Goal: Task Accomplishment & Management: Use online tool/utility

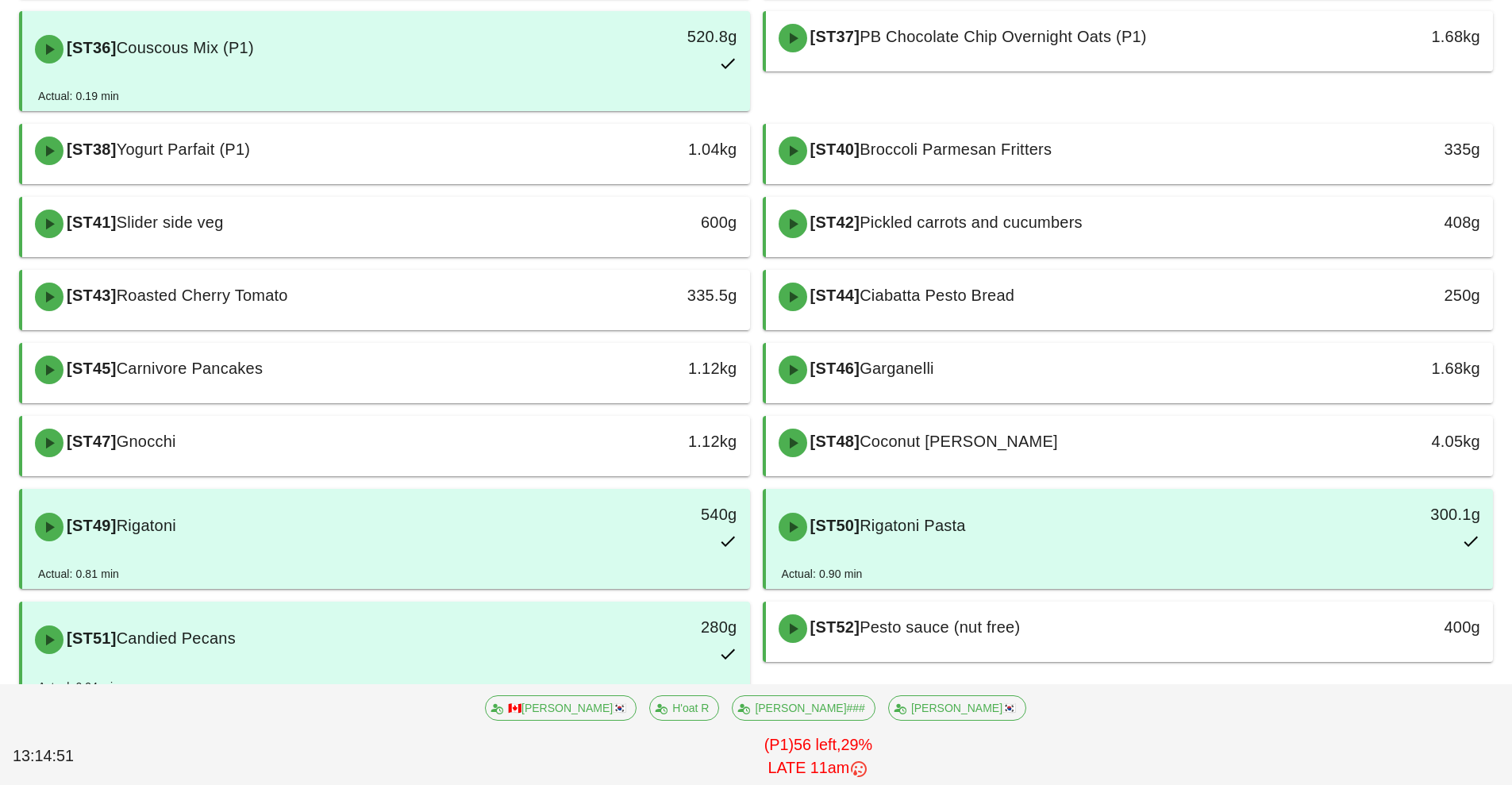
scroll to position [381, 0]
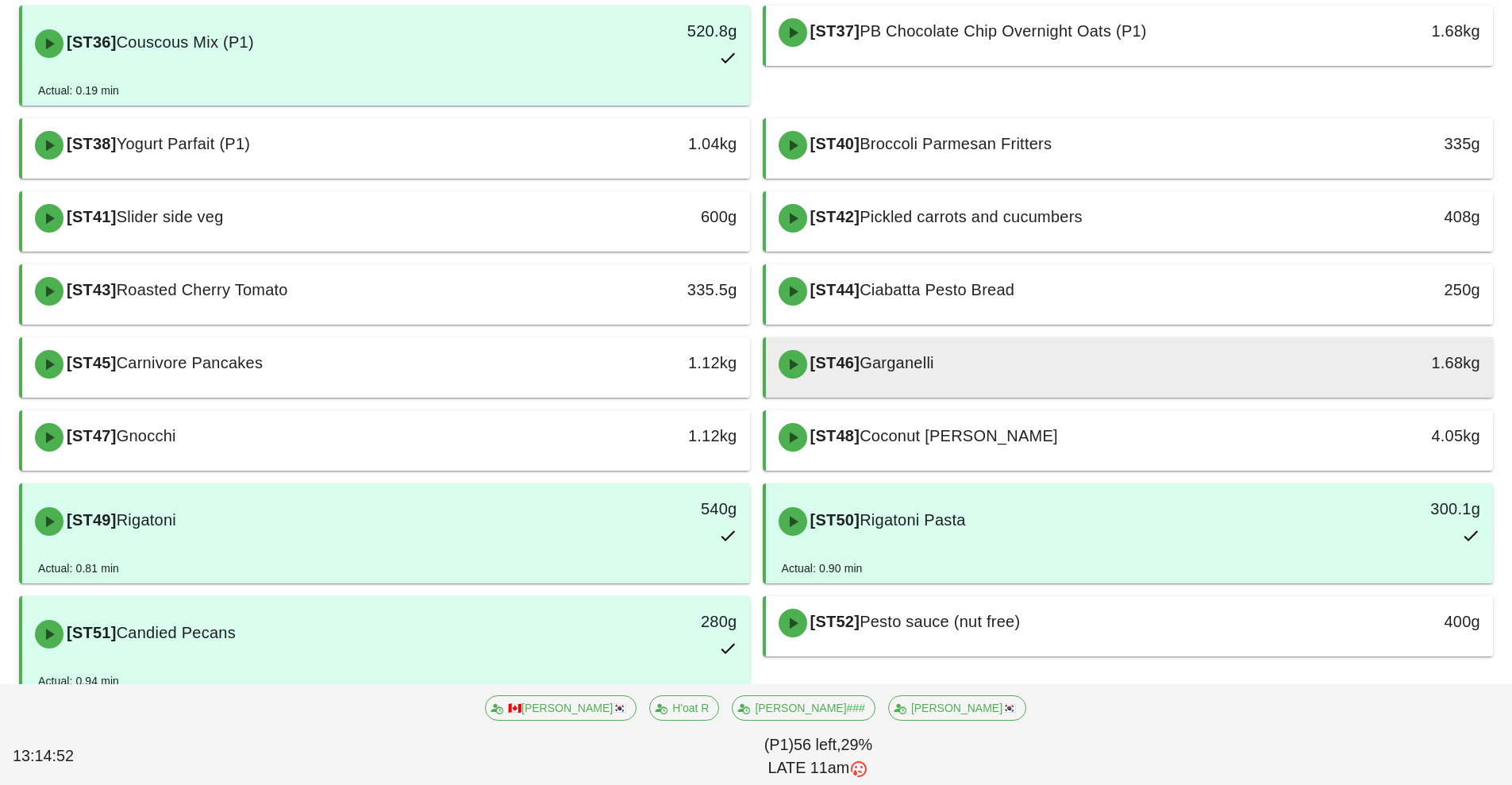
click at [1038, 365] on div "[ST46] Garganelli" at bounding box center [1039, 365] width 541 height 48
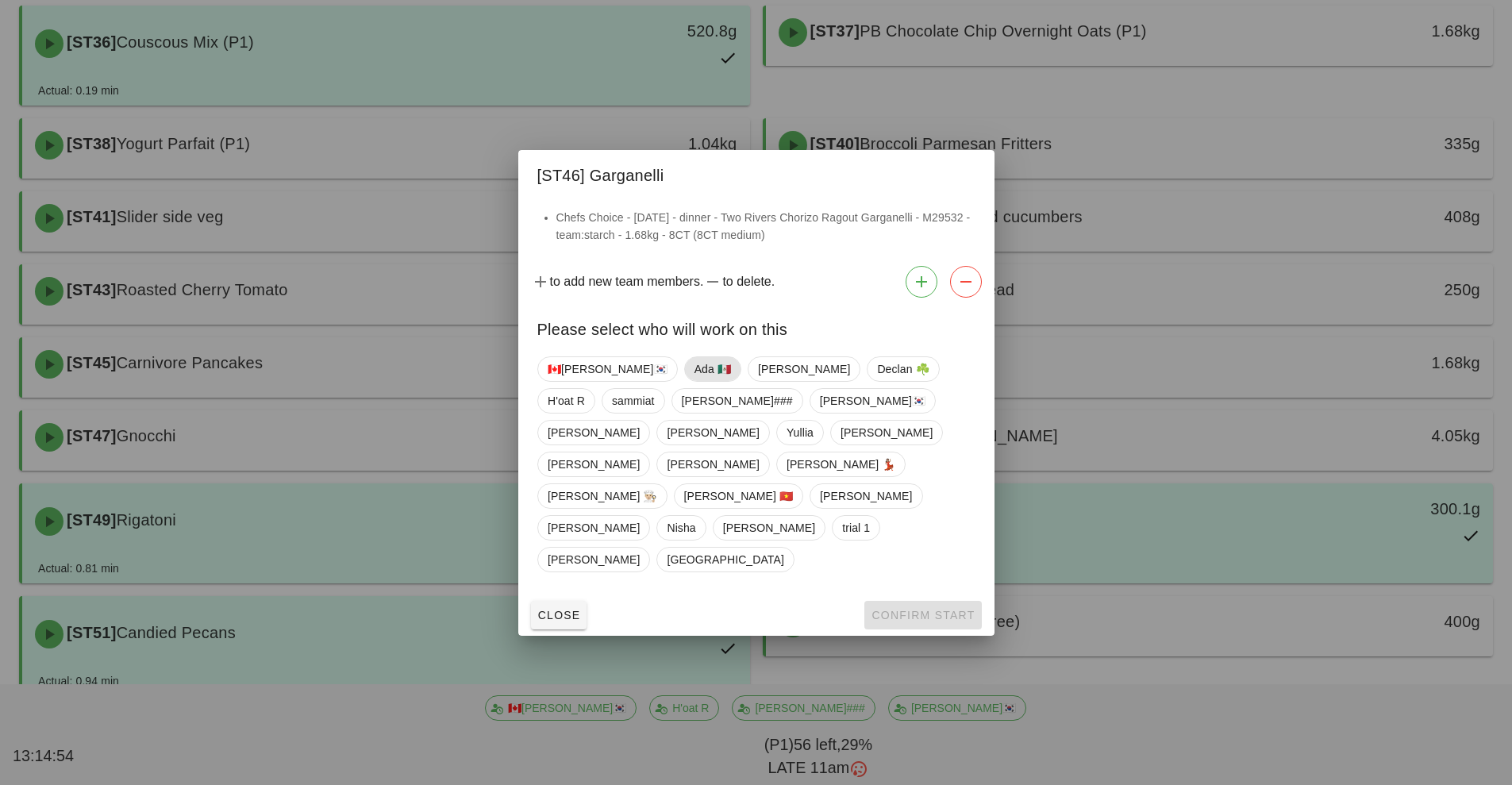
click at [693, 381] on span "Ada 🇲🇽" at bounding box center [712, 369] width 37 height 24
click at [914, 601] on button "Confirm Start" at bounding box center [923, 615] width 117 height 29
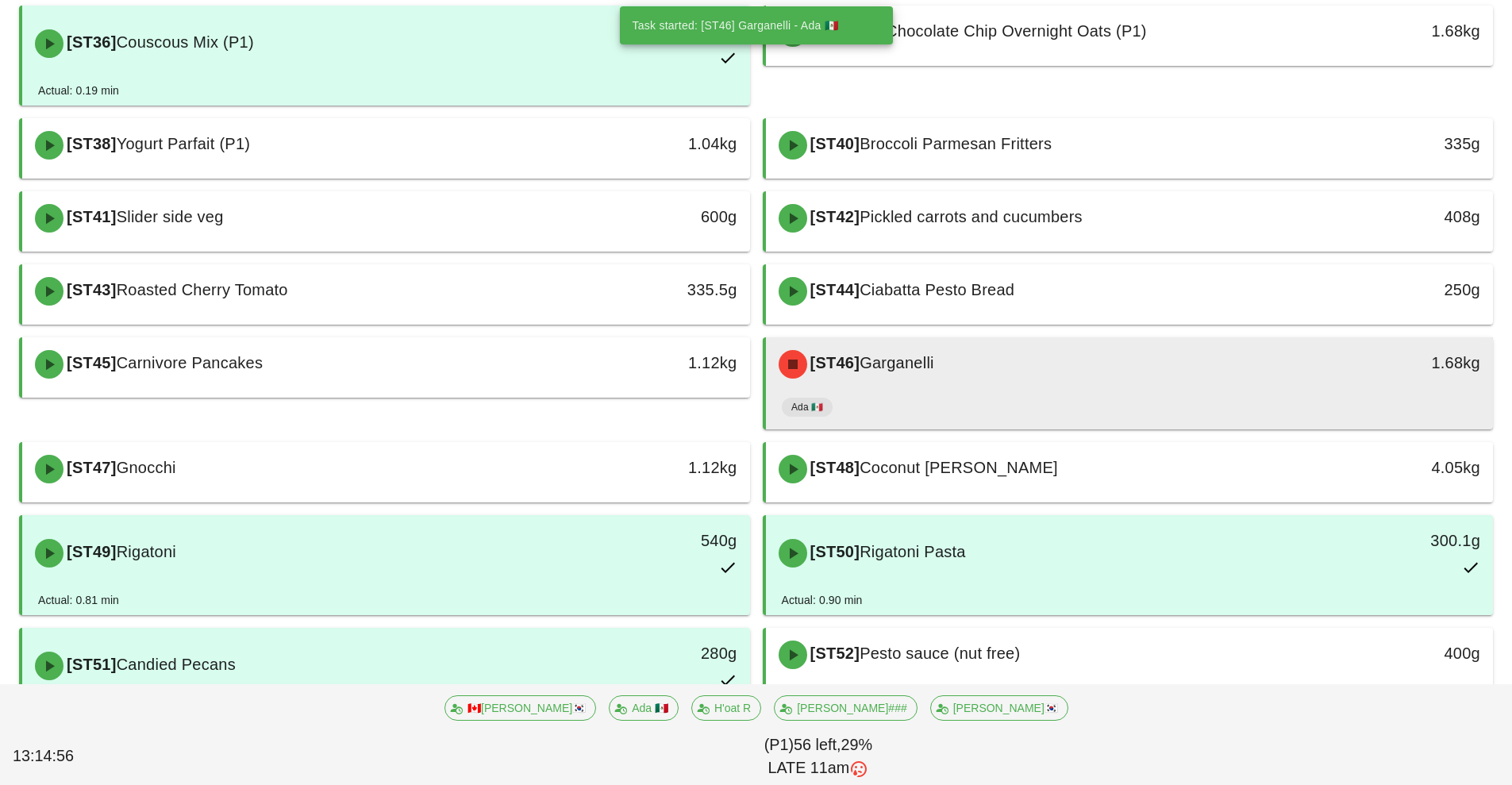
click at [1039, 380] on div "[ST46] Garganelli" at bounding box center [1039, 365] width 541 height 48
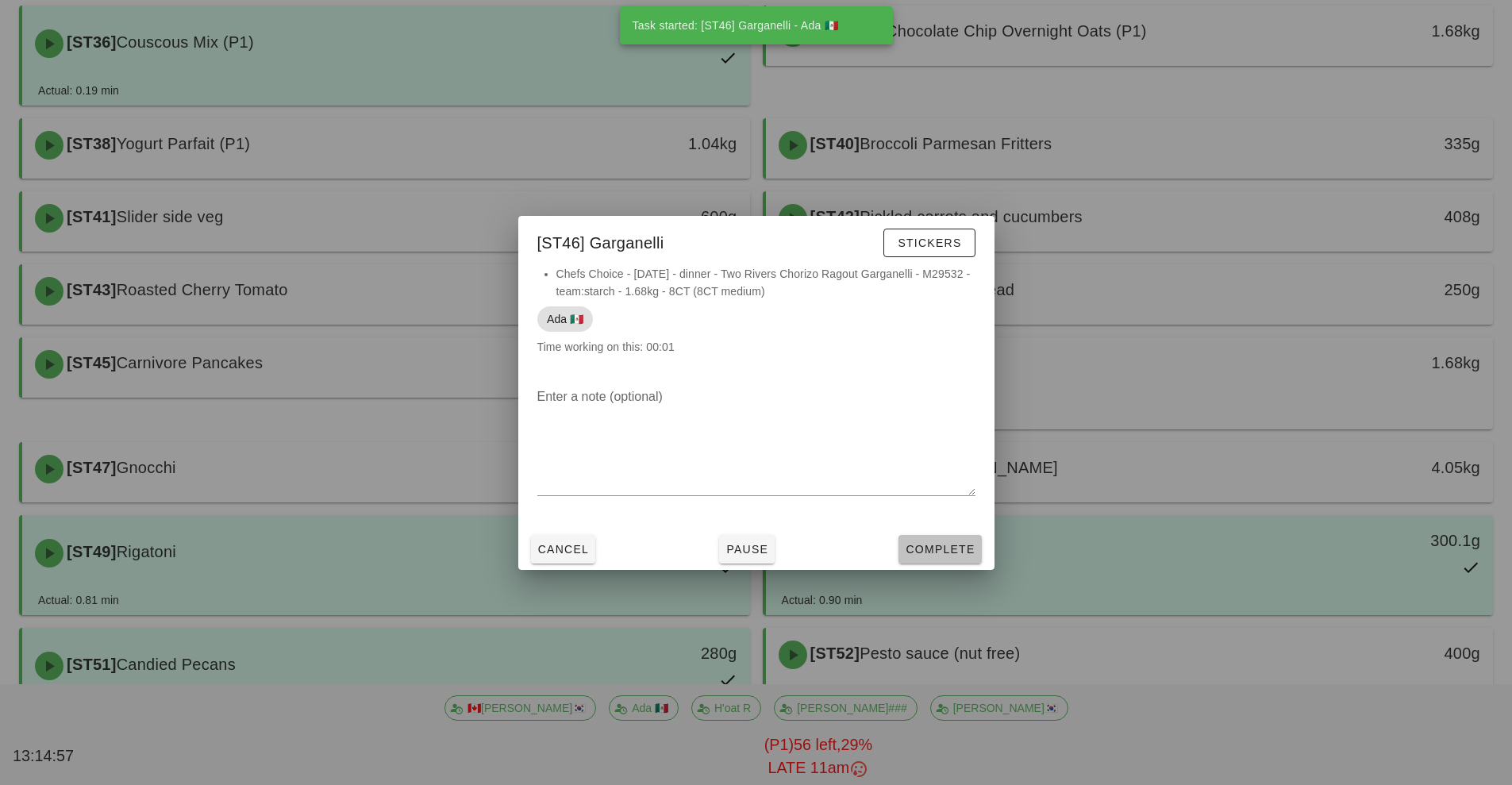
click at [939, 555] on span "Complete" at bounding box center [940, 549] width 70 height 13
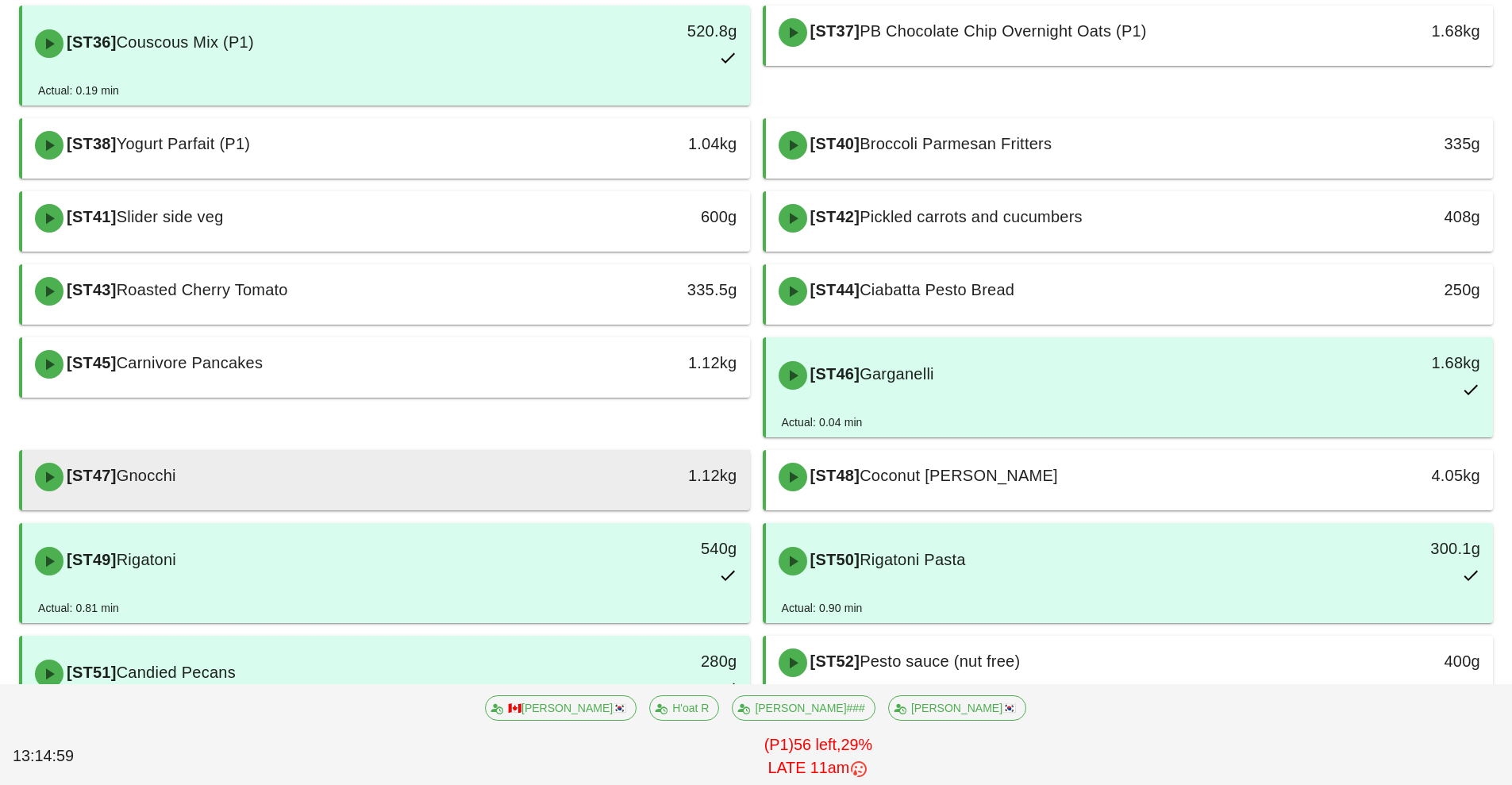
click at [307, 482] on div "[ST47] Gnocchi" at bounding box center [295, 477] width 541 height 48
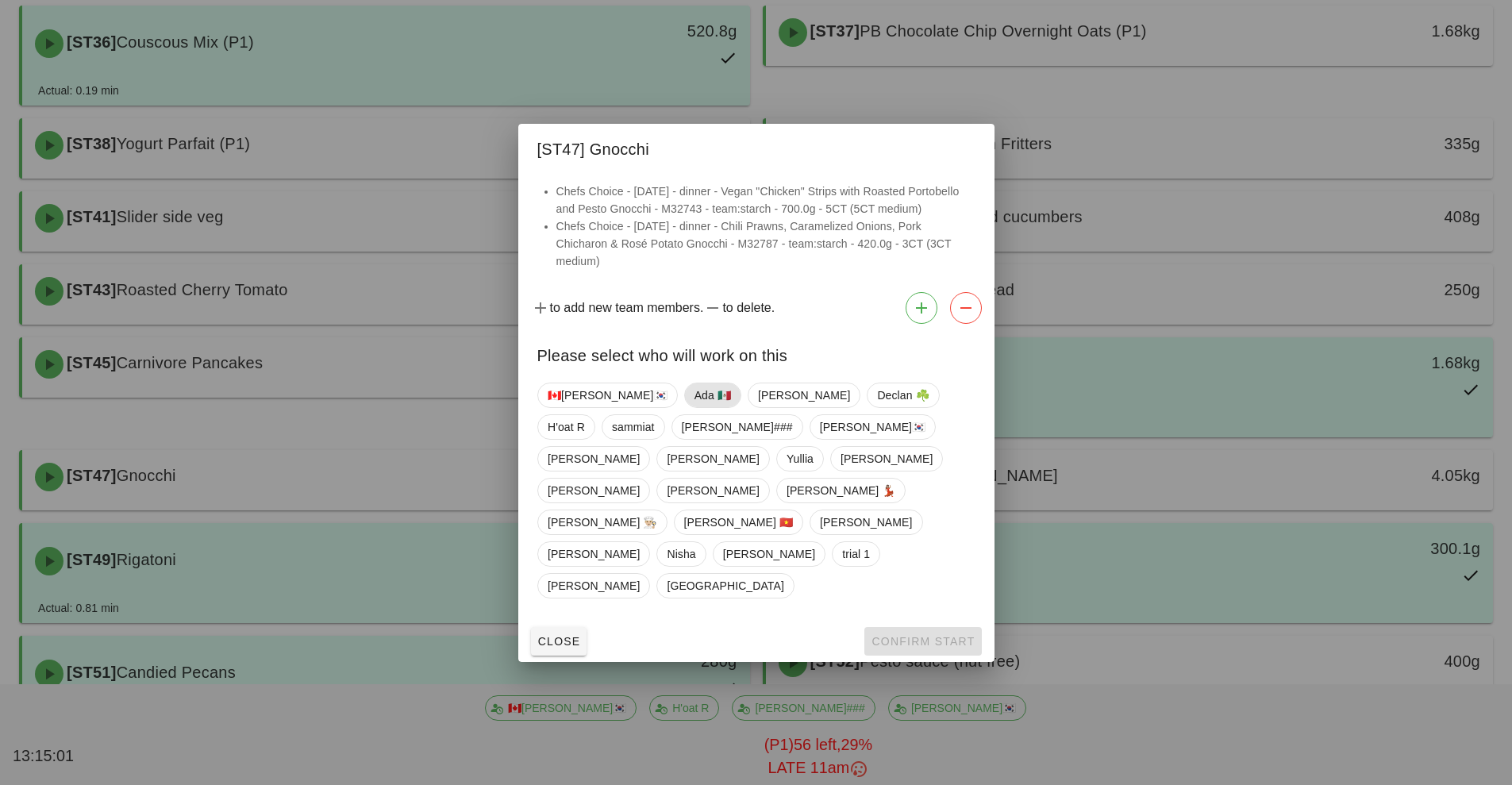
click at [693, 408] on span "Ada 🇲🇽" at bounding box center [712, 396] width 37 height 24
click at [878, 635] on span "Confirm Start" at bounding box center [923, 642] width 104 height 13
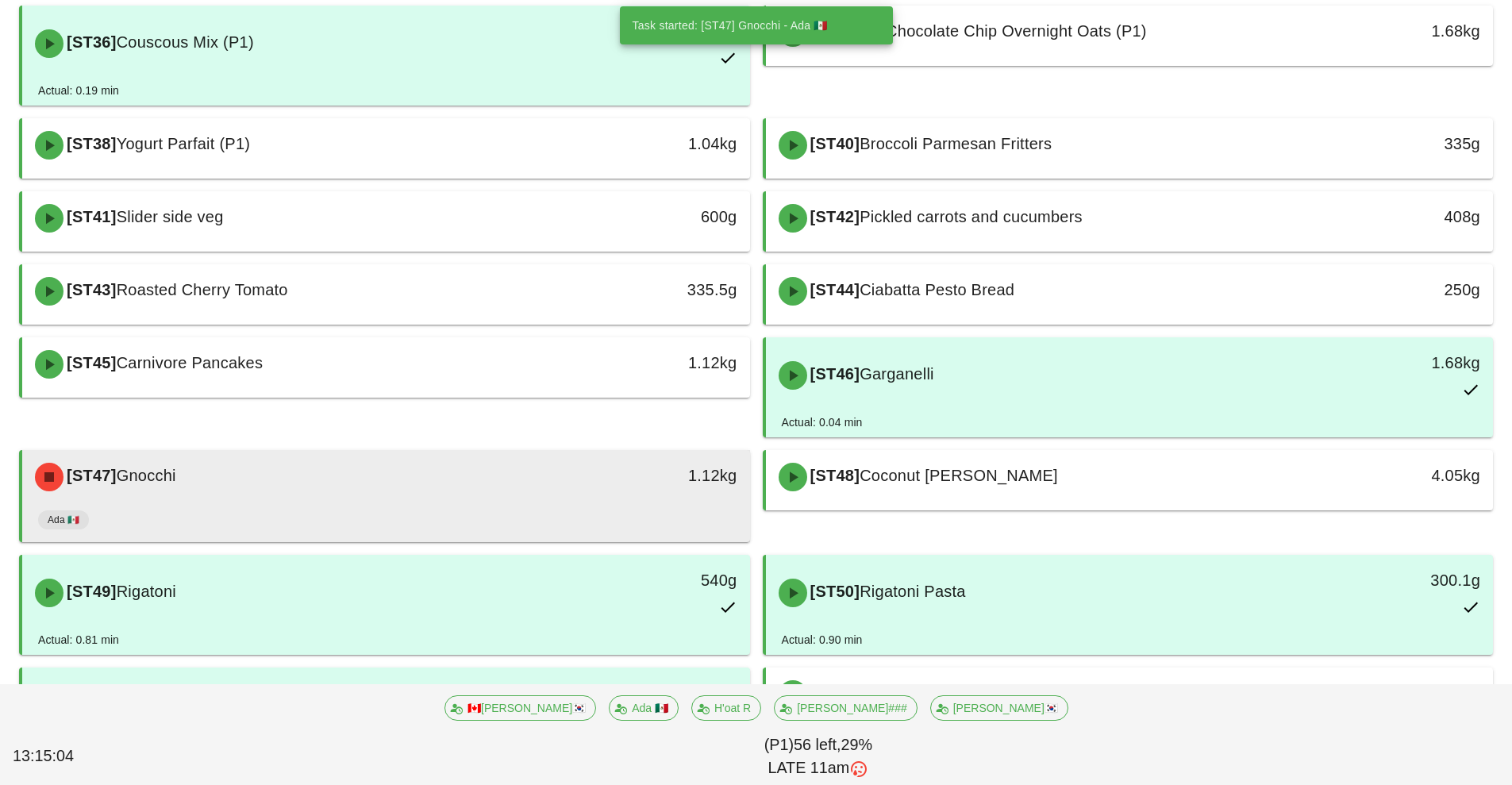
click at [341, 513] on div "Ada 🇲🇽" at bounding box center [386, 523] width 696 height 38
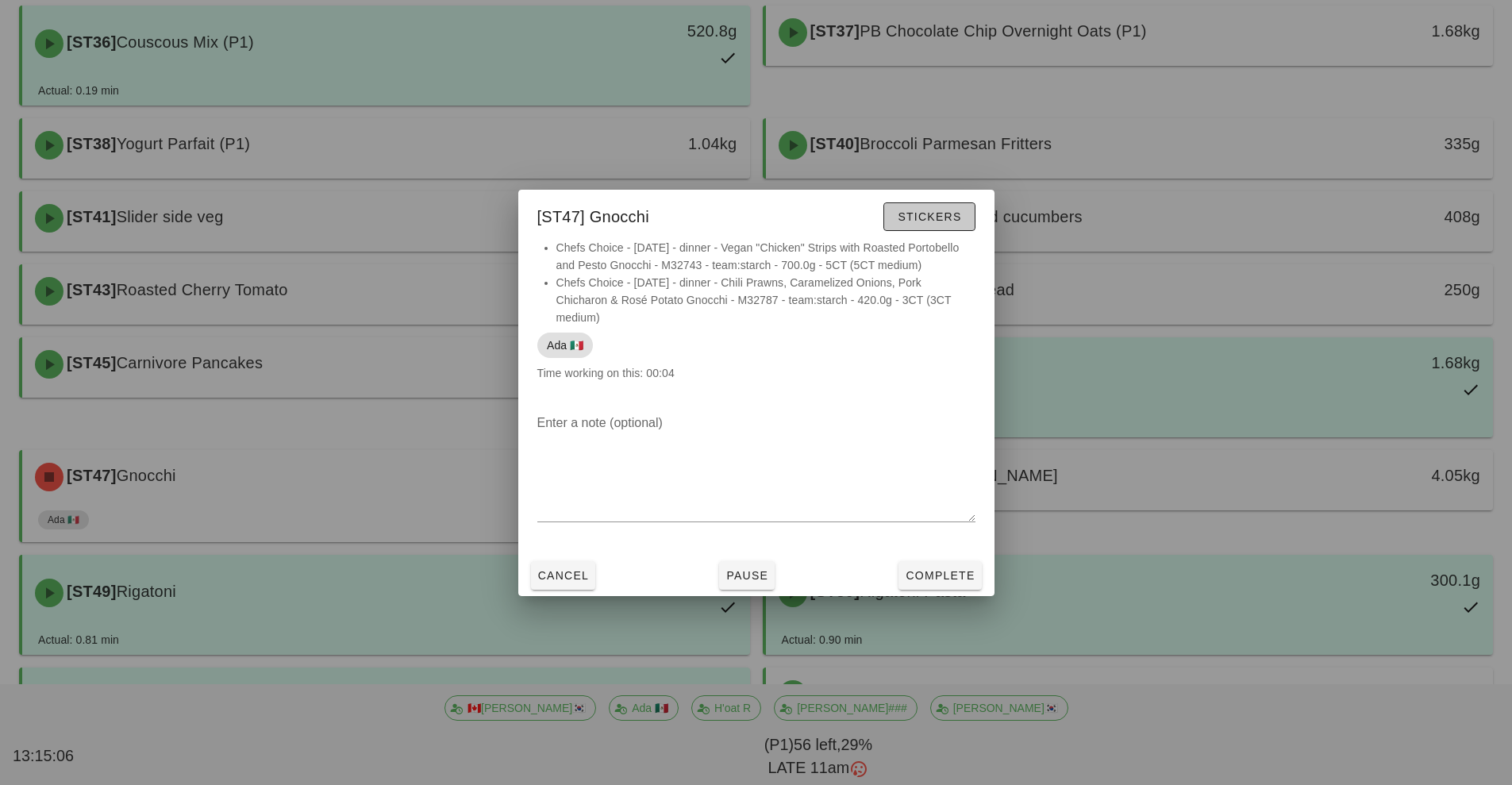
click at [941, 225] on button "Stickers" at bounding box center [929, 217] width 92 height 29
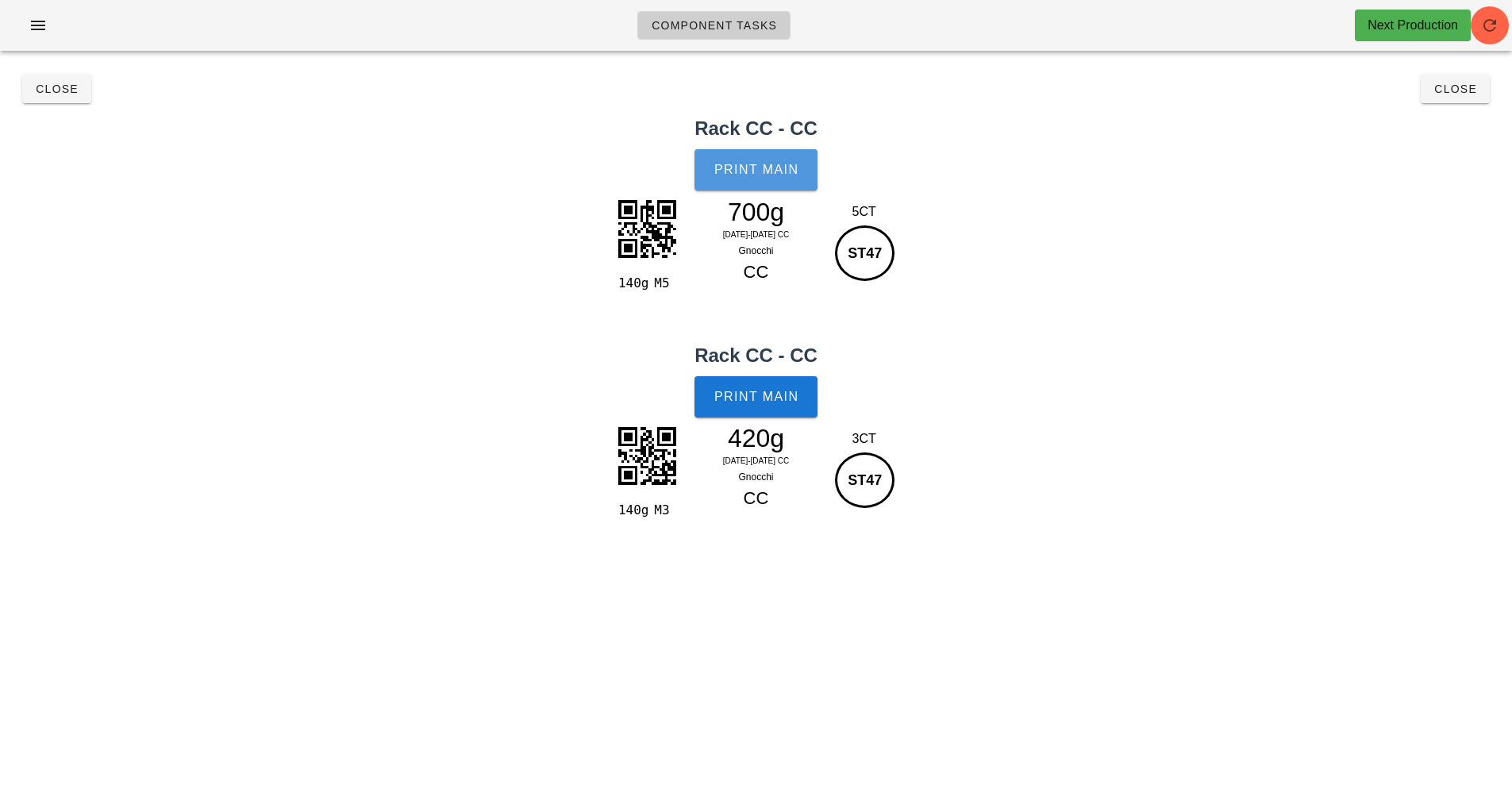
click at [806, 166] on button "Print Main" at bounding box center [756, 170] width 123 height 41
click at [782, 397] on span "Print Main" at bounding box center [756, 397] width 86 height 14
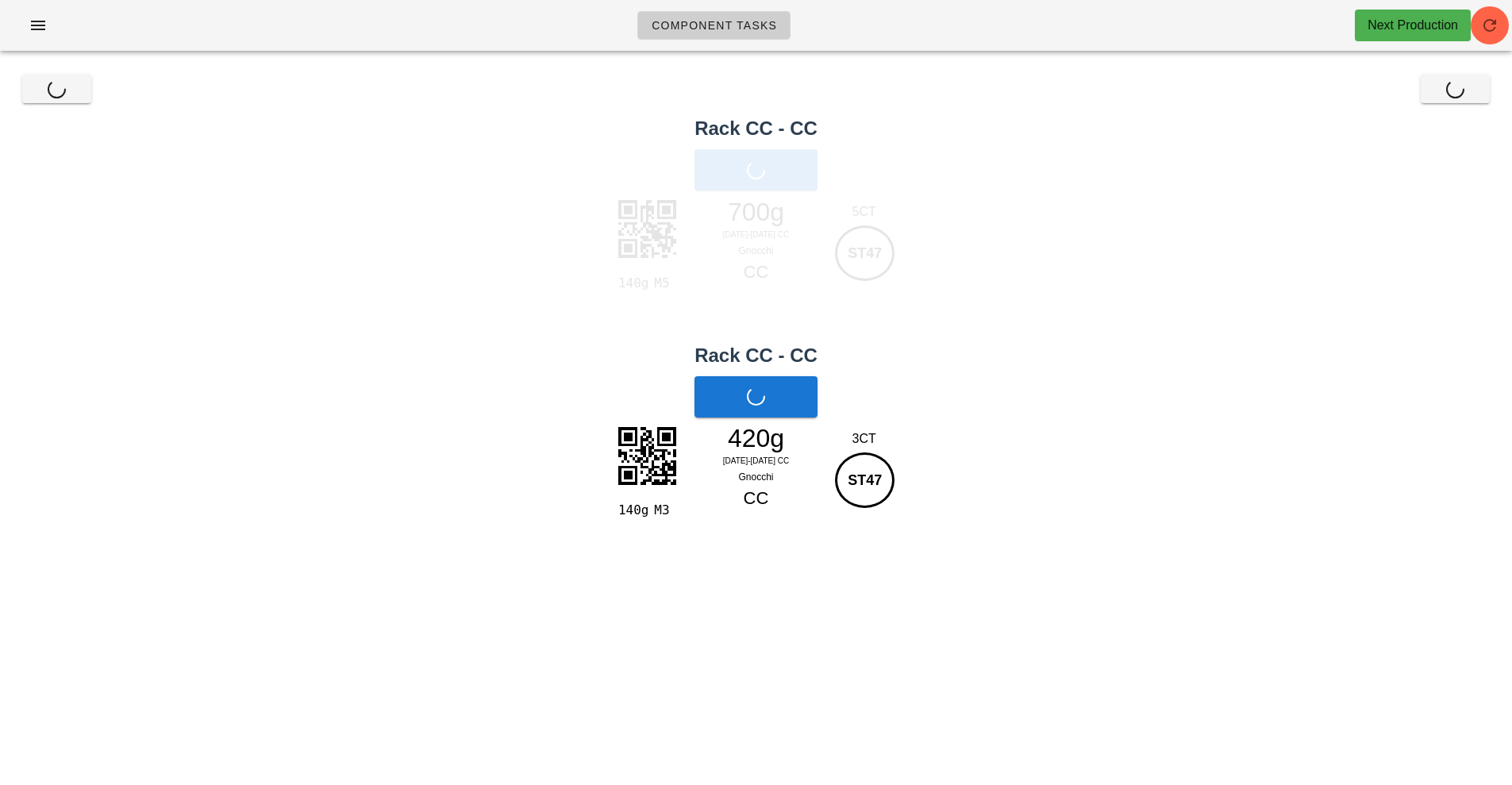
click at [1459, 99] on div "Close Close" at bounding box center [756, 89] width 1494 height 51
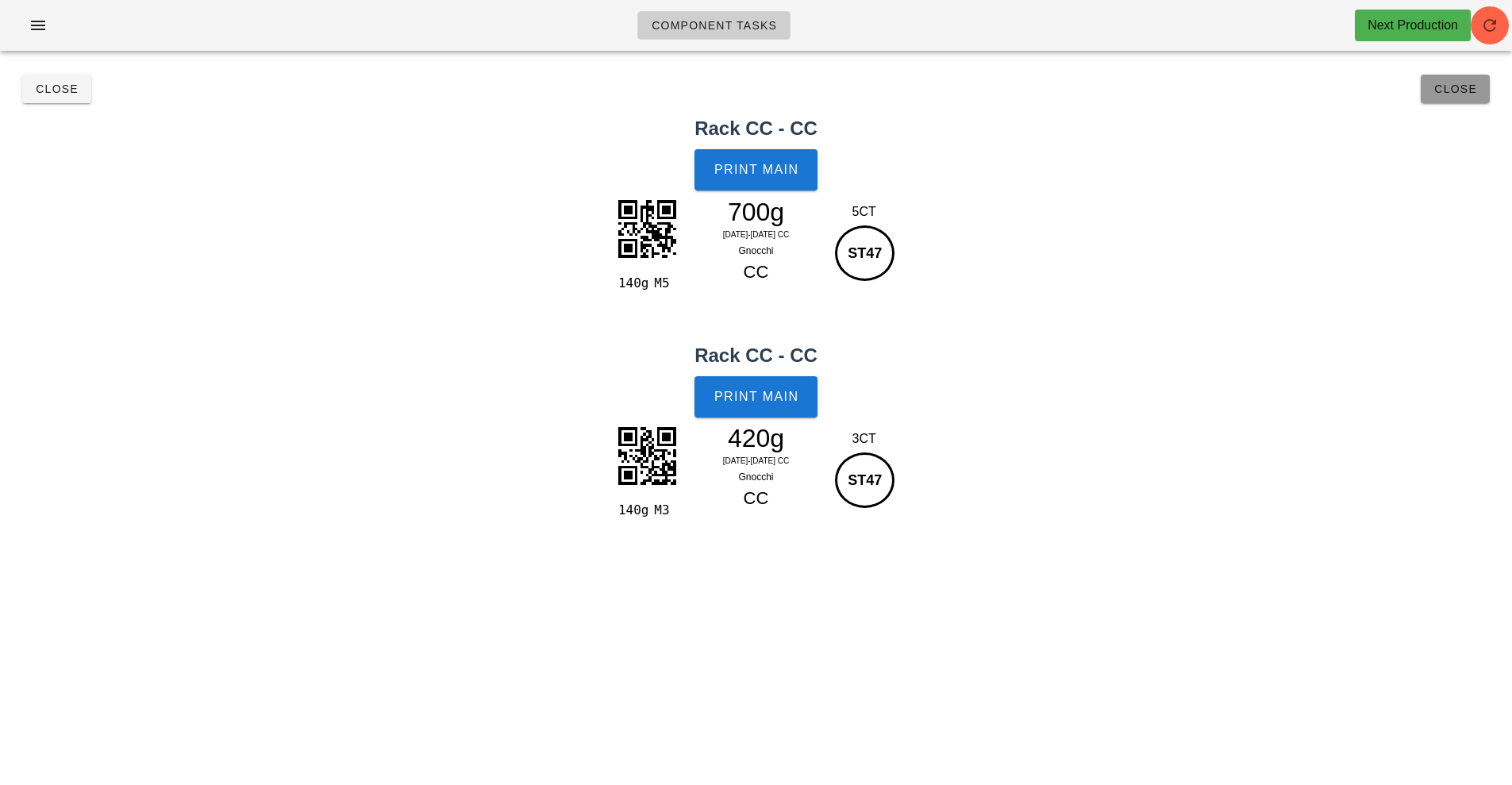
click at [1459, 91] on span "Close" at bounding box center [1455, 89] width 44 height 13
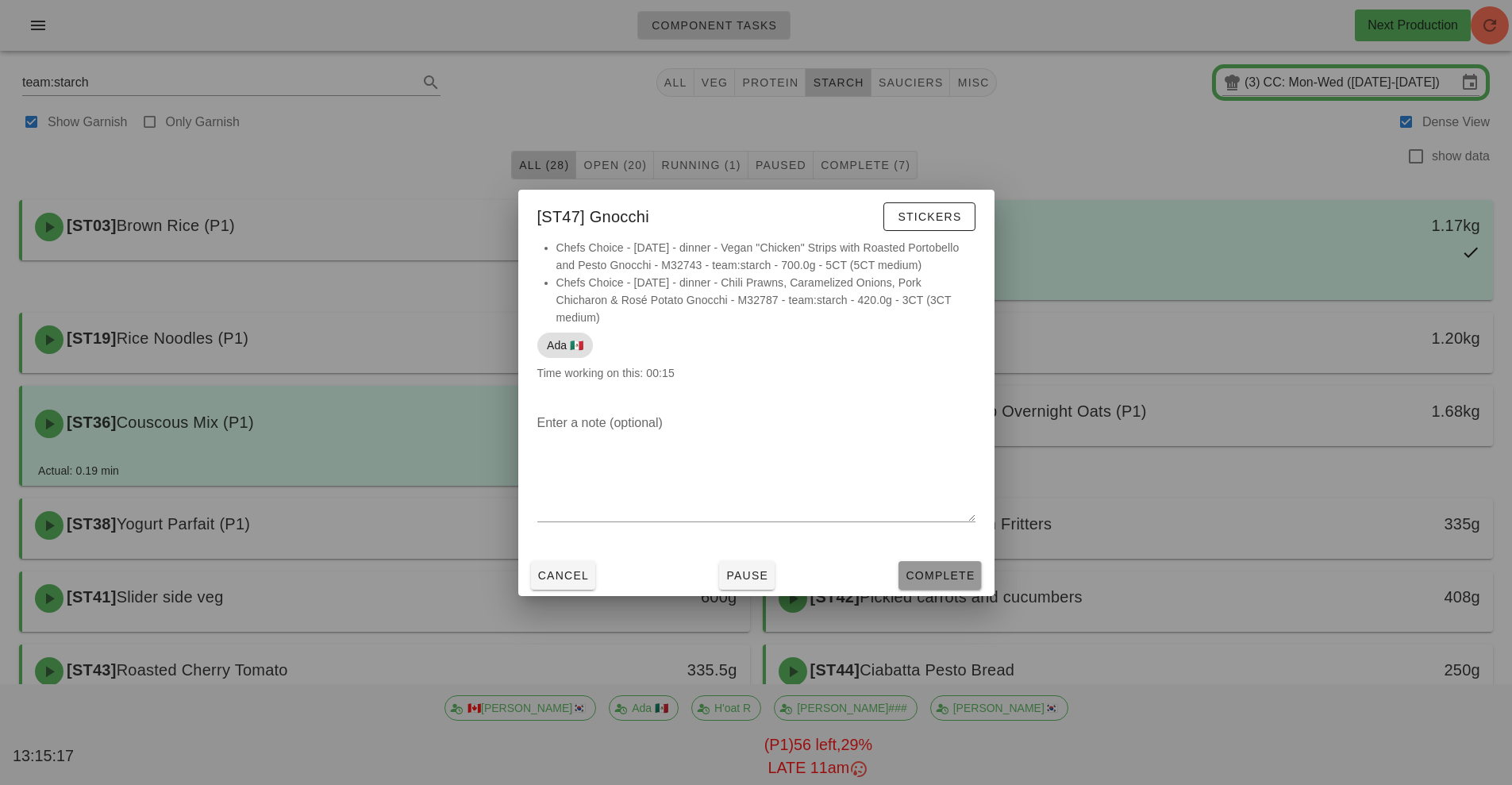
click at [951, 578] on span "Complete" at bounding box center [940, 576] width 70 height 13
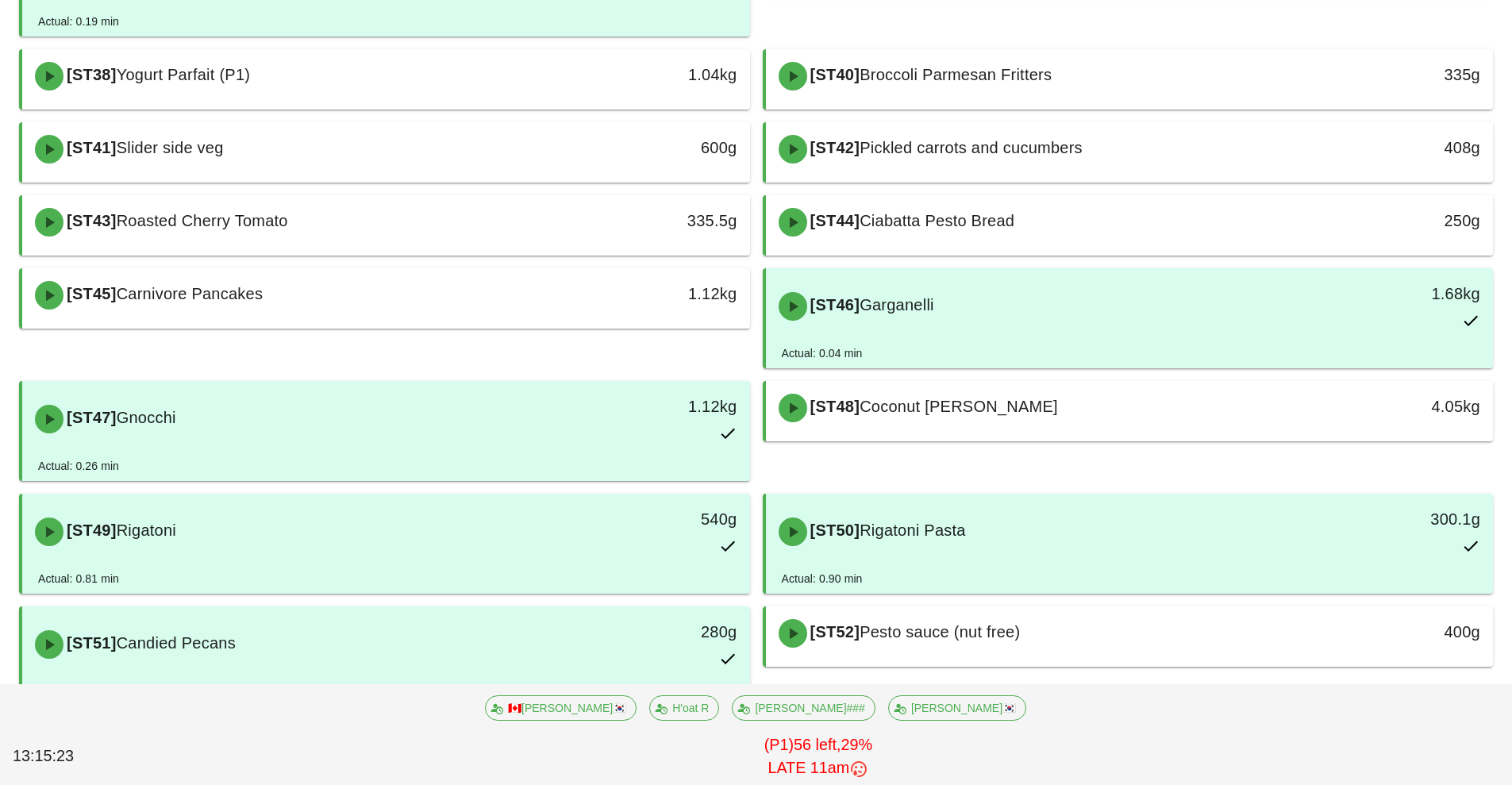
scroll to position [453, 0]
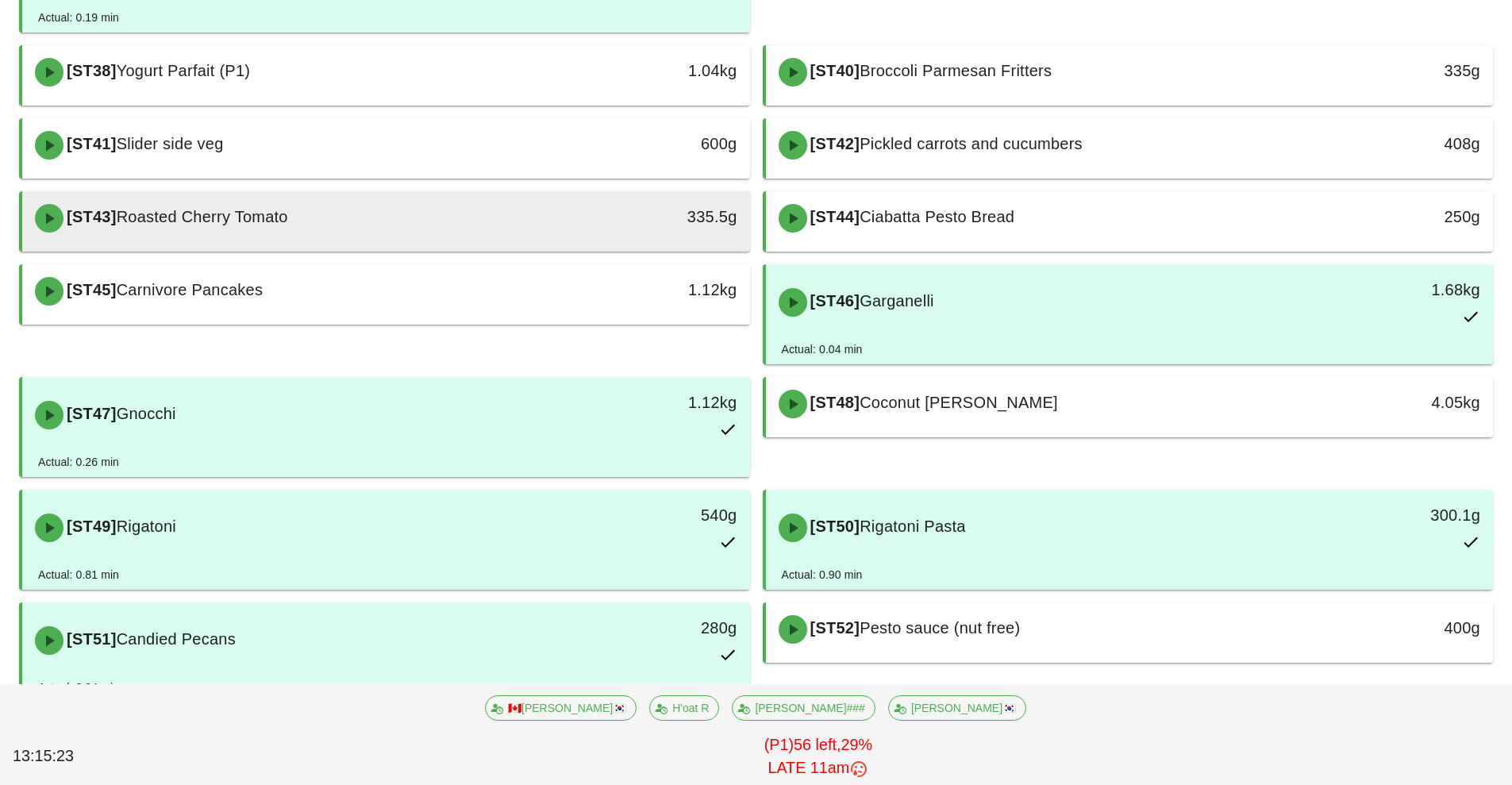
click at [431, 236] on div "[ST43] Roasted Cherry Tomato" at bounding box center [295, 218] width 541 height 48
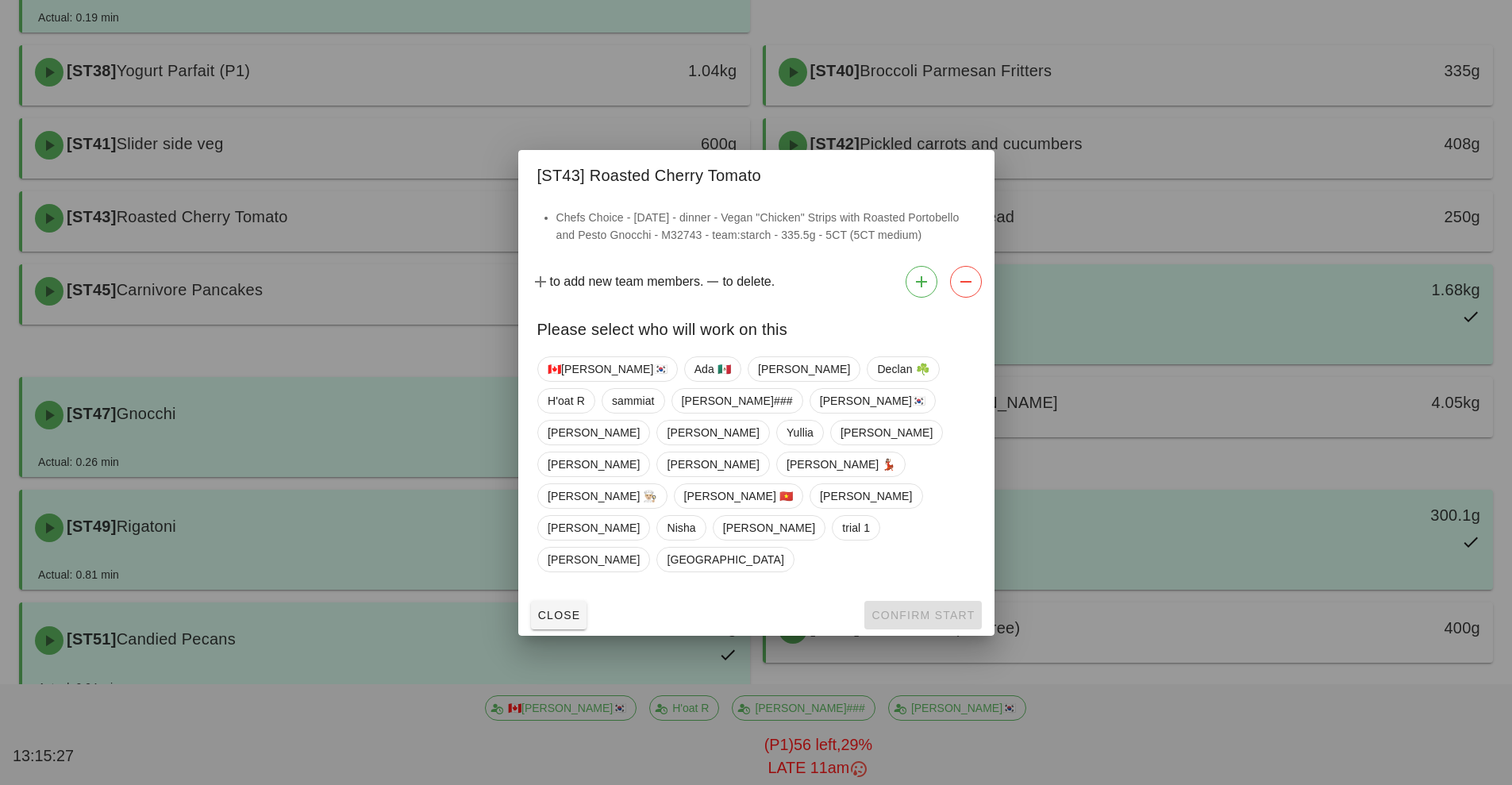
click at [393, 693] on div at bounding box center [756, 392] width 1512 height 785
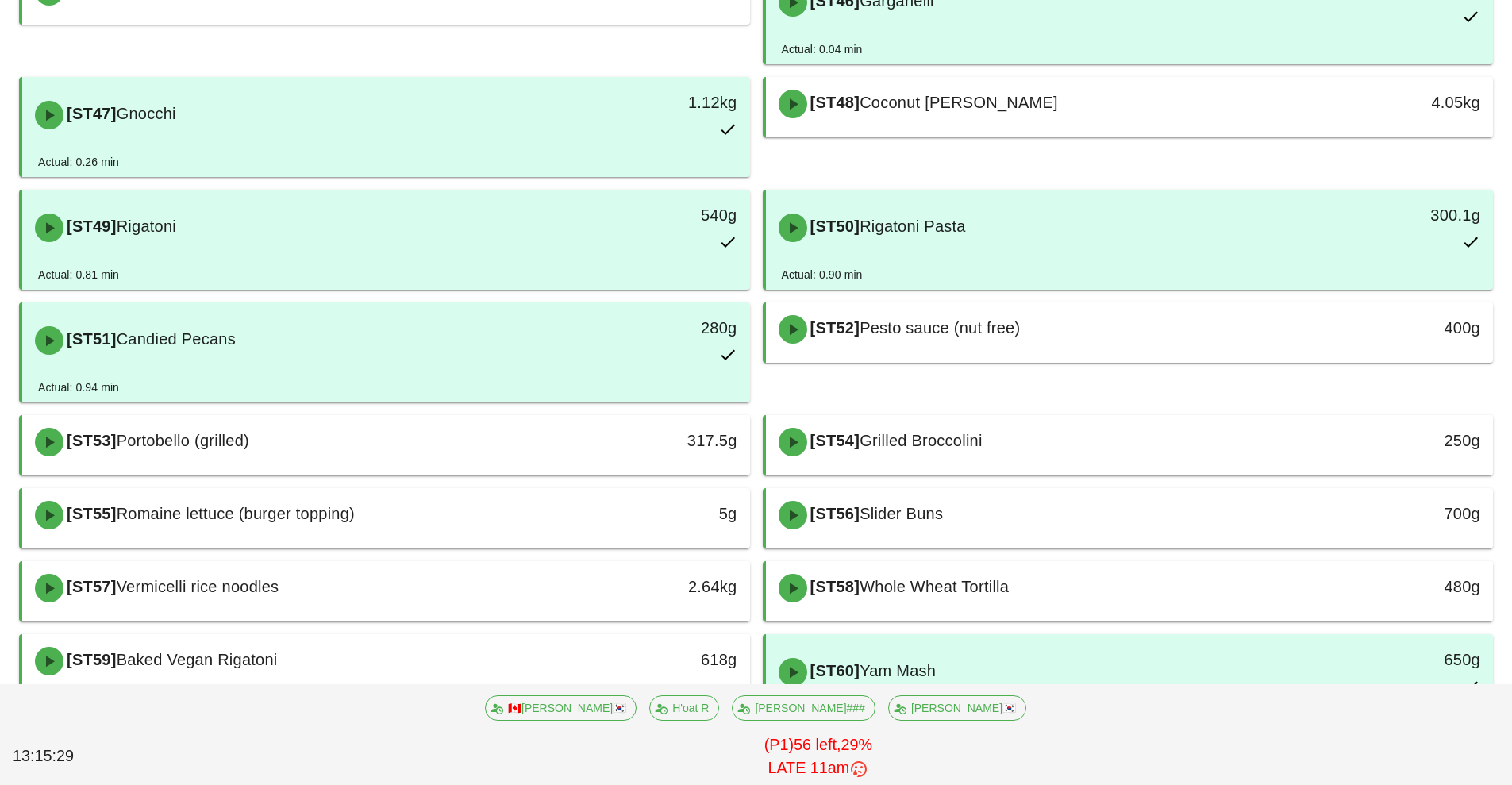
scroll to position [817, 0]
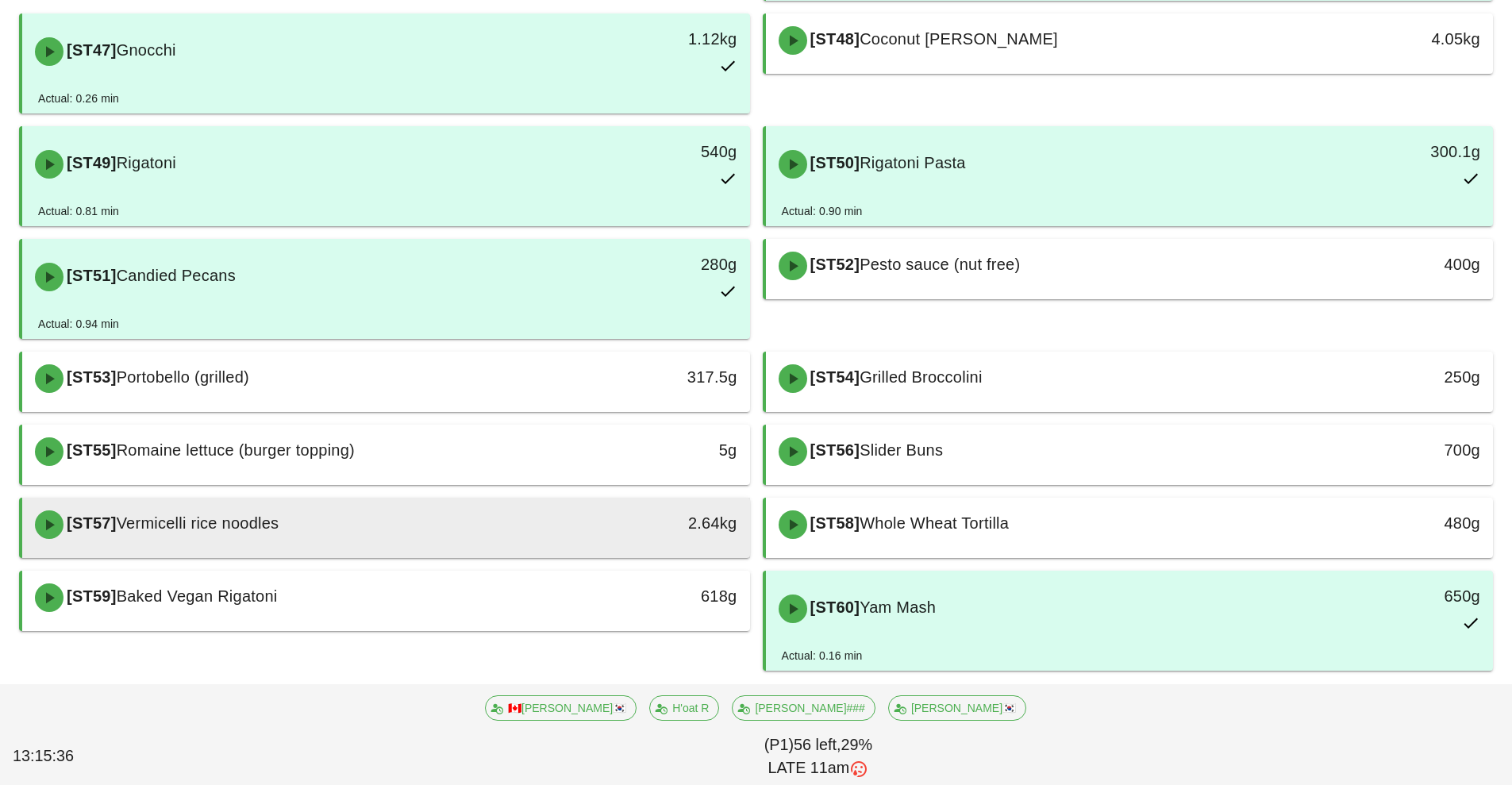
click at [424, 536] on div "[ST57] Vermicelli rice noodles" at bounding box center [295, 525] width 541 height 48
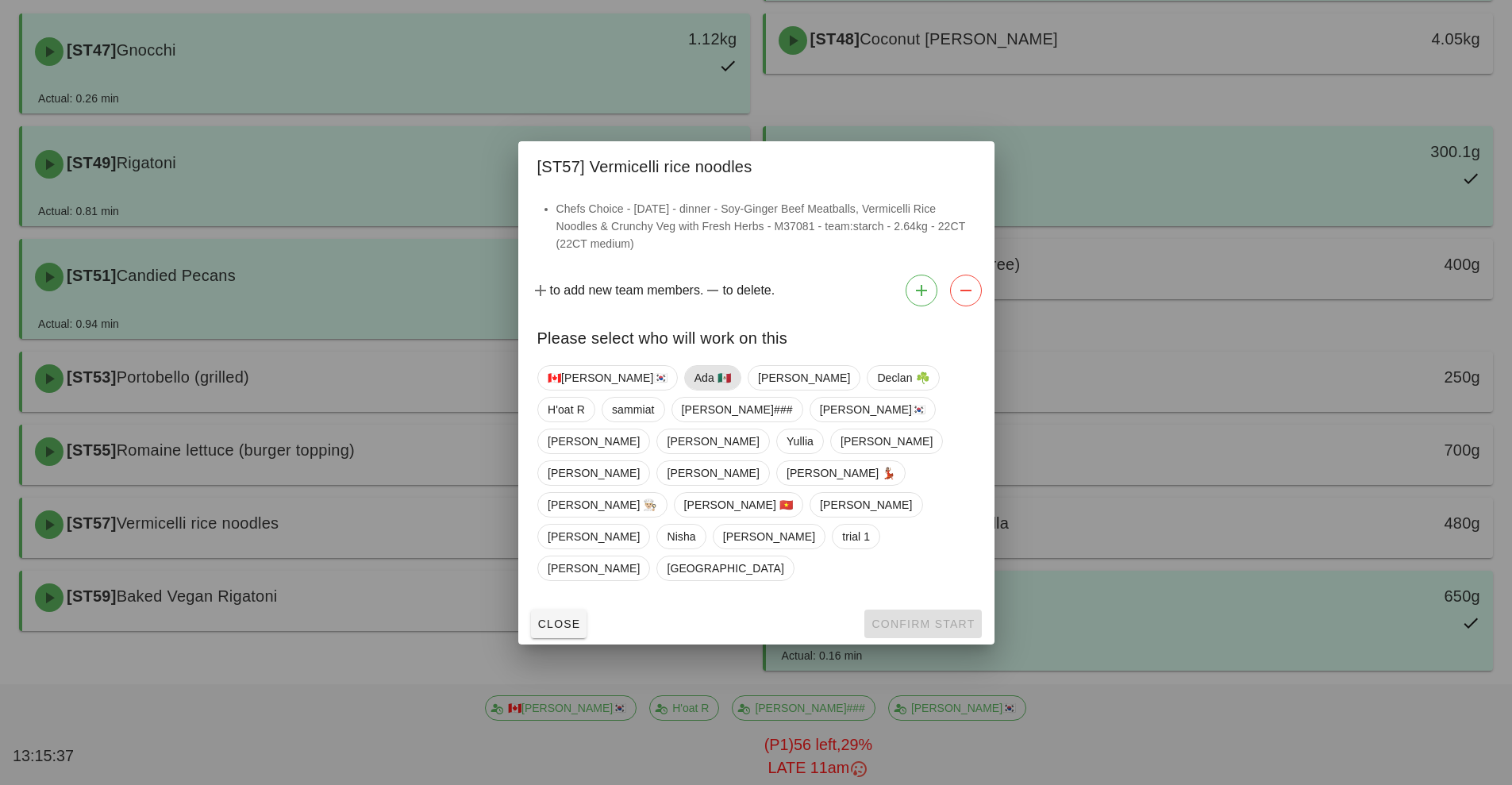
click at [693, 390] on span "Ada 🇲🇽" at bounding box center [712, 378] width 37 height 24
click at [901, 618] on span "Confirm Start" at bounding box center [923, 624] width 104 height 13
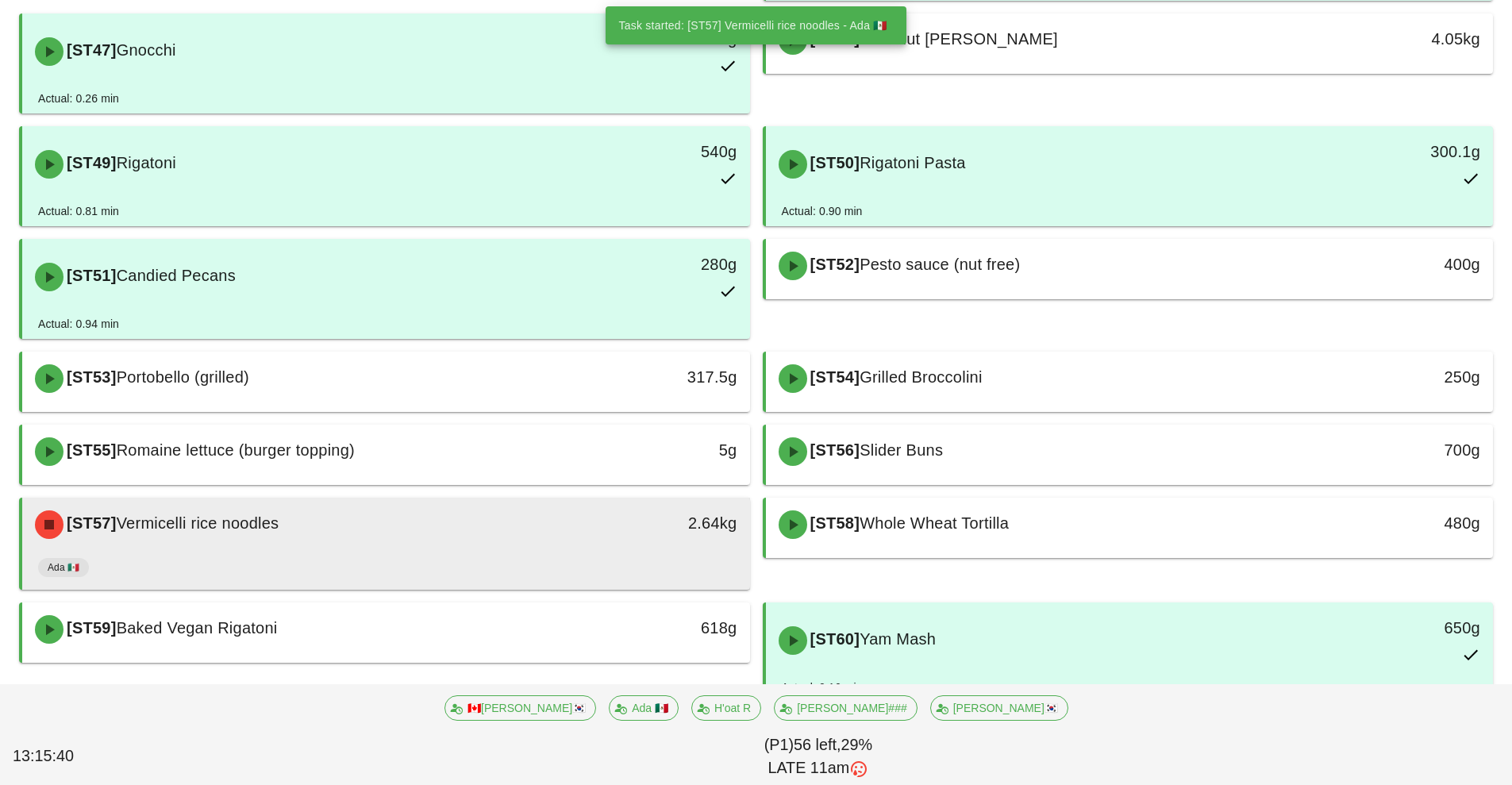
click at [569, 552] on div "Ada 🇲🇽" at bounding box center [386, 571] width 696 height 38
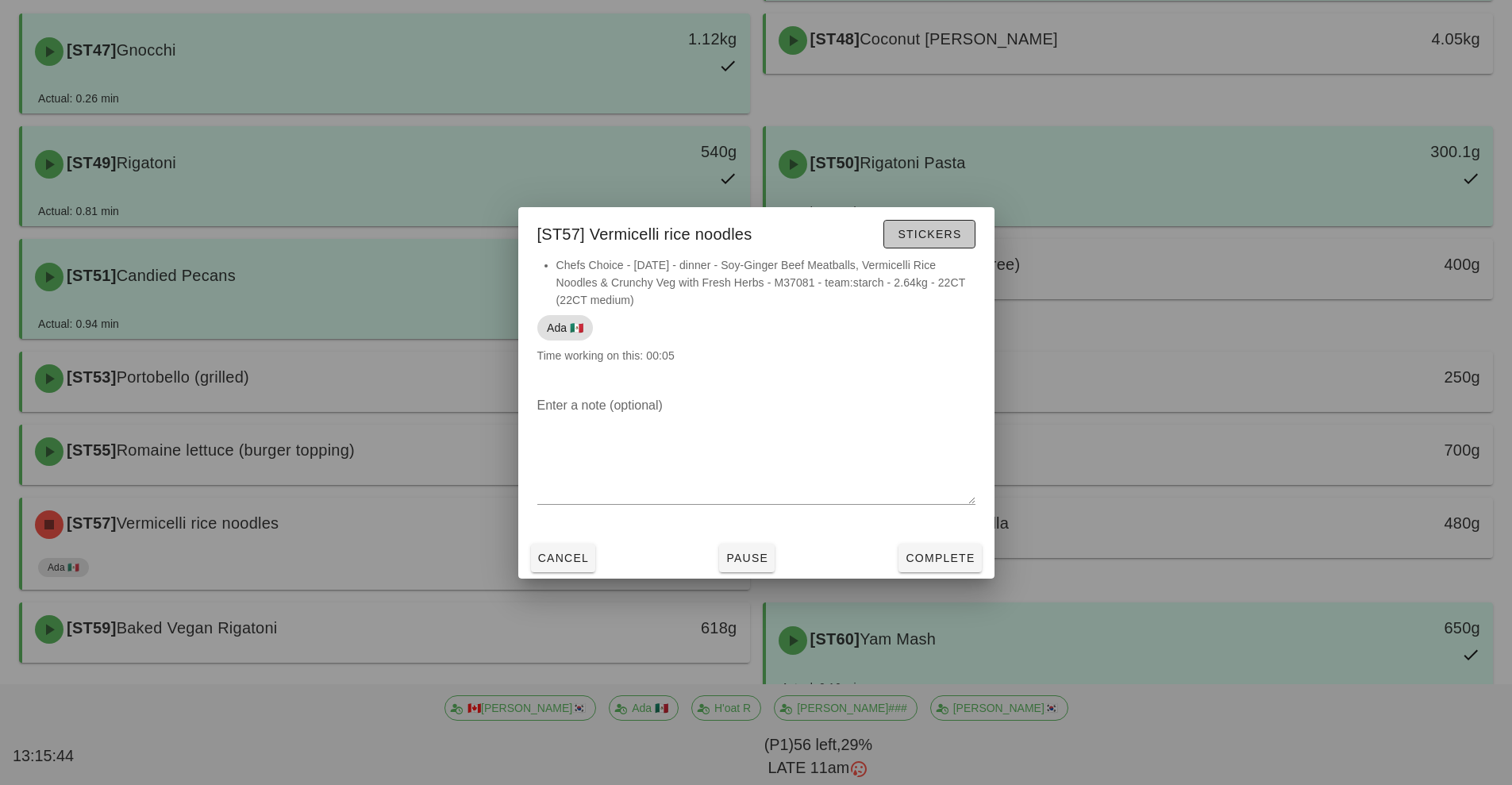
click at [951, 244] on button "Stickers" at bounding box center [929, 234] width 92 height 29
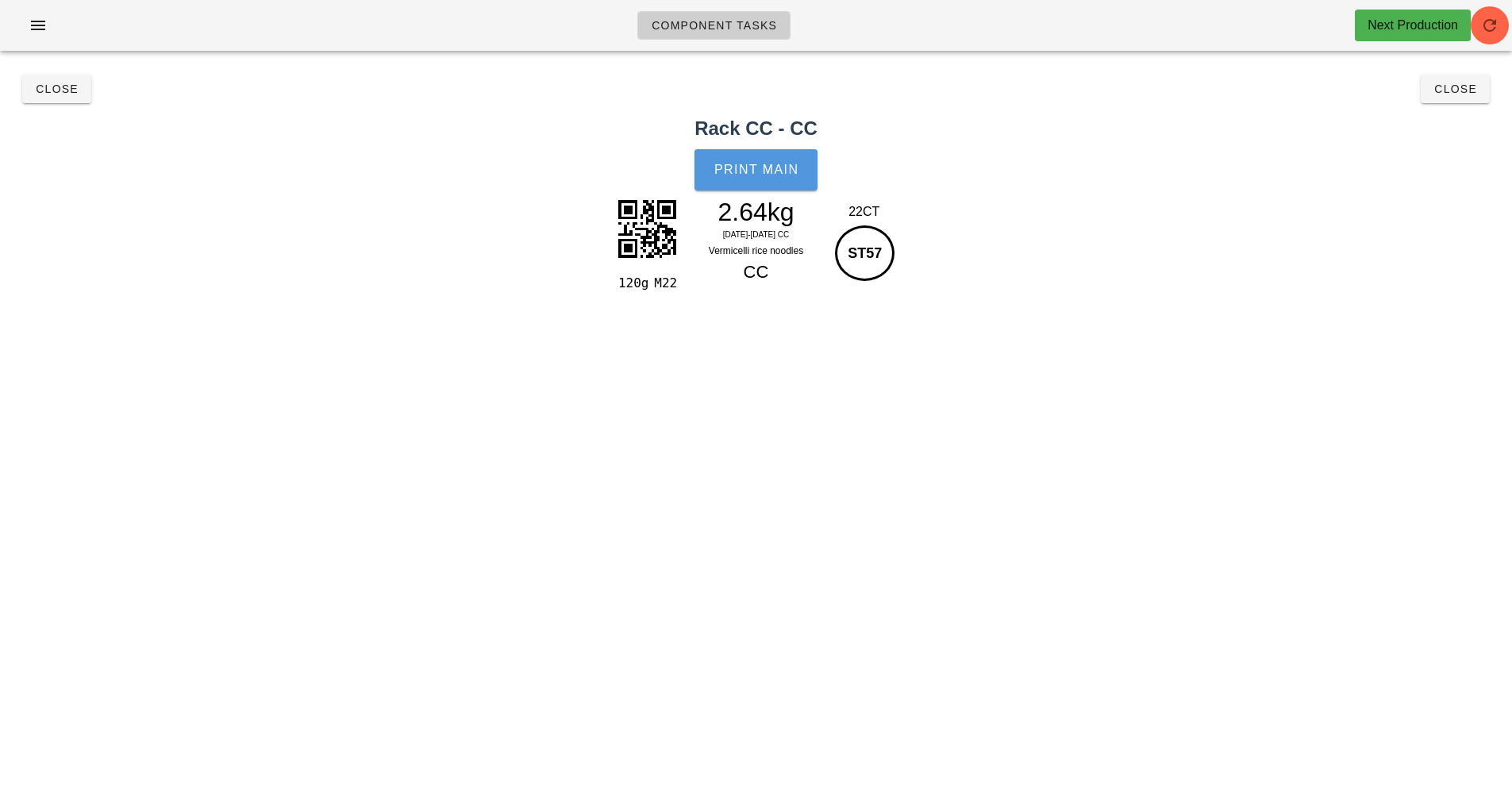
click at [783, 162] on span "Print Main" at bounding box center [756, 170] width 86 height 14
click at [1461, 90] on span "Close" at bounding box center [1455, 89] width 44 height 13
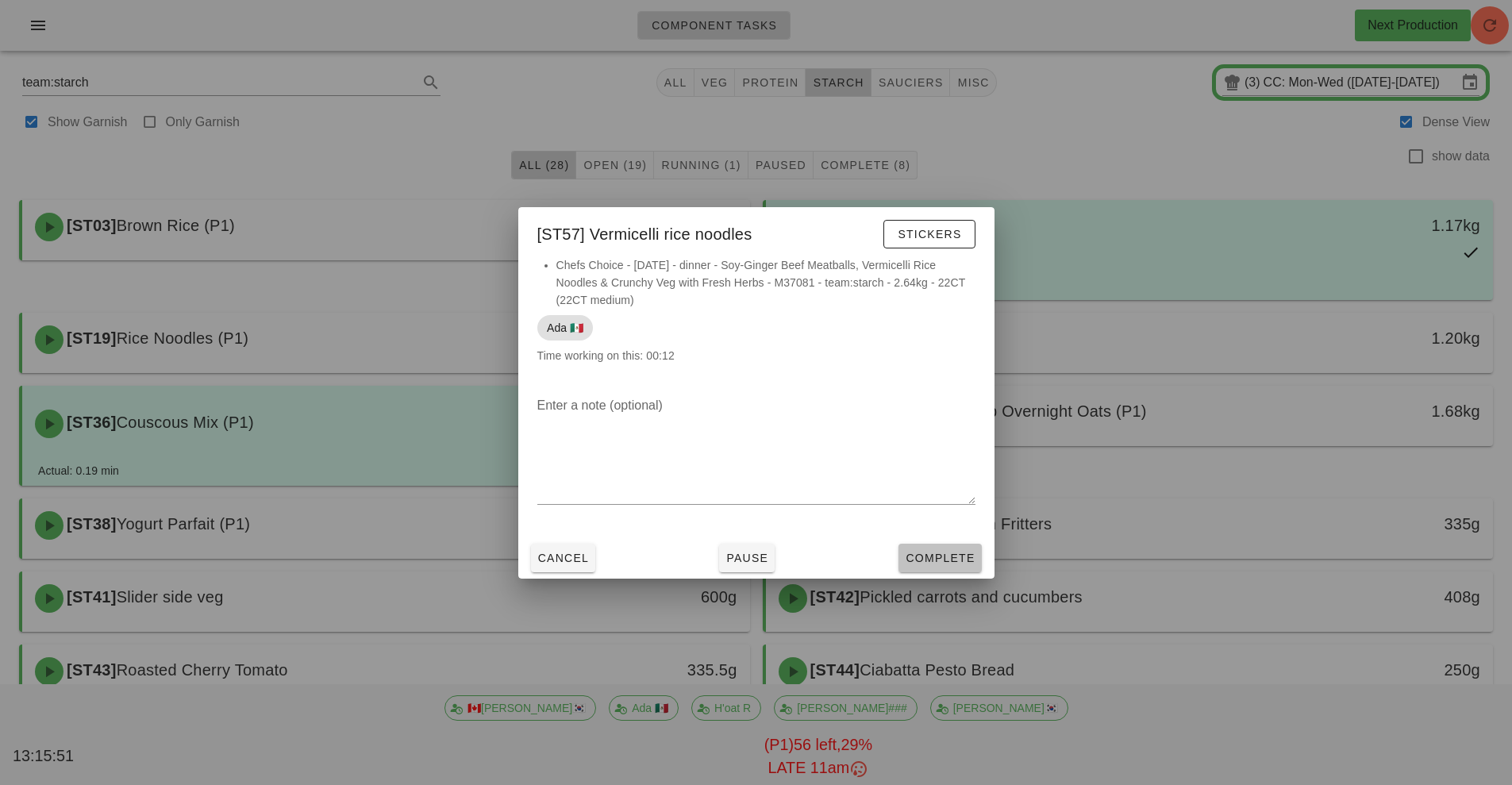
click at [958, 559] on span "Complete" at bounding box center [940, 558] width 70 height 13
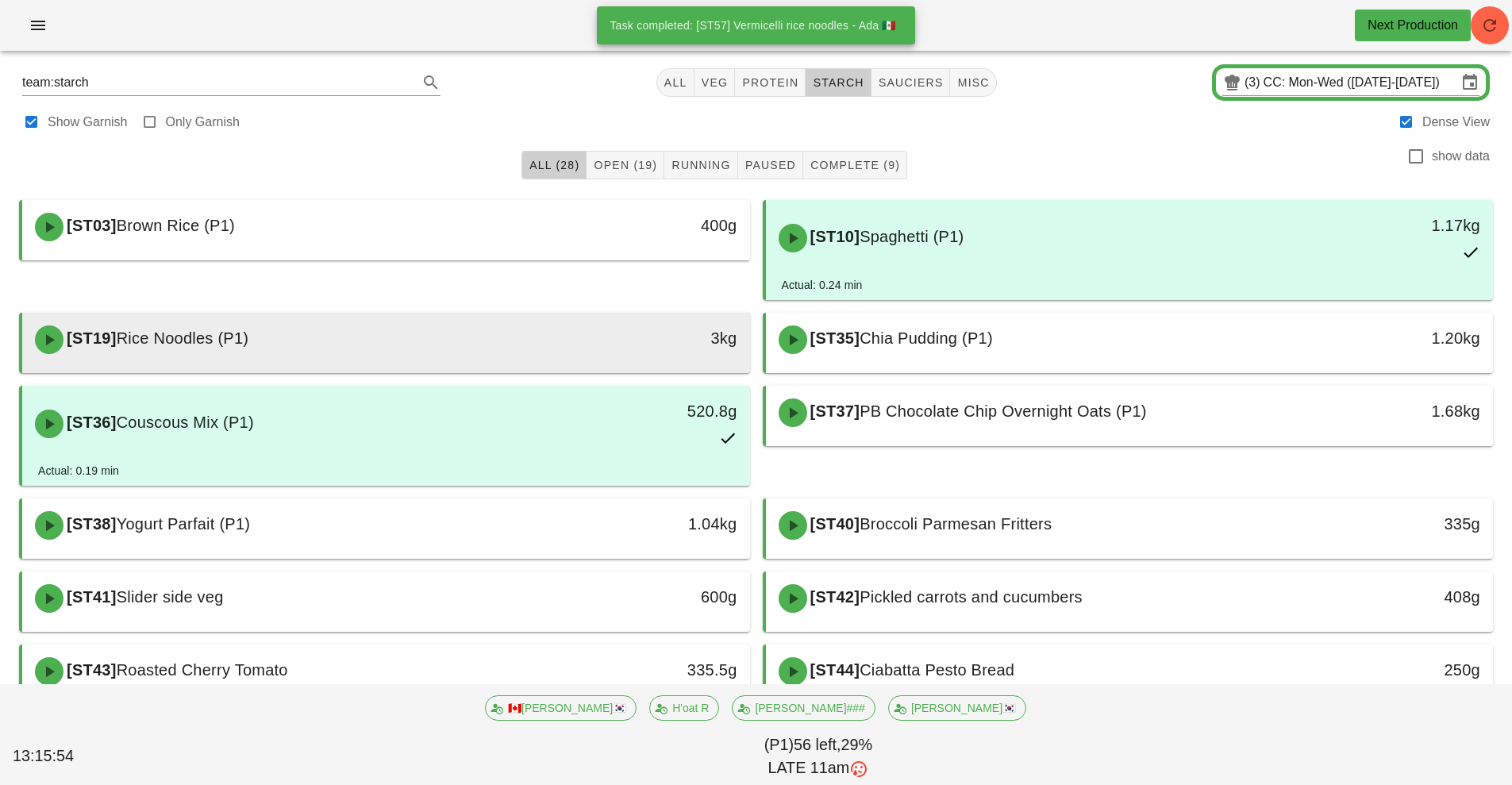
click at [515, 357] on div "[ST19] Rice Noodles (P1)" at bounding box center [295, 340] width 541 height 48
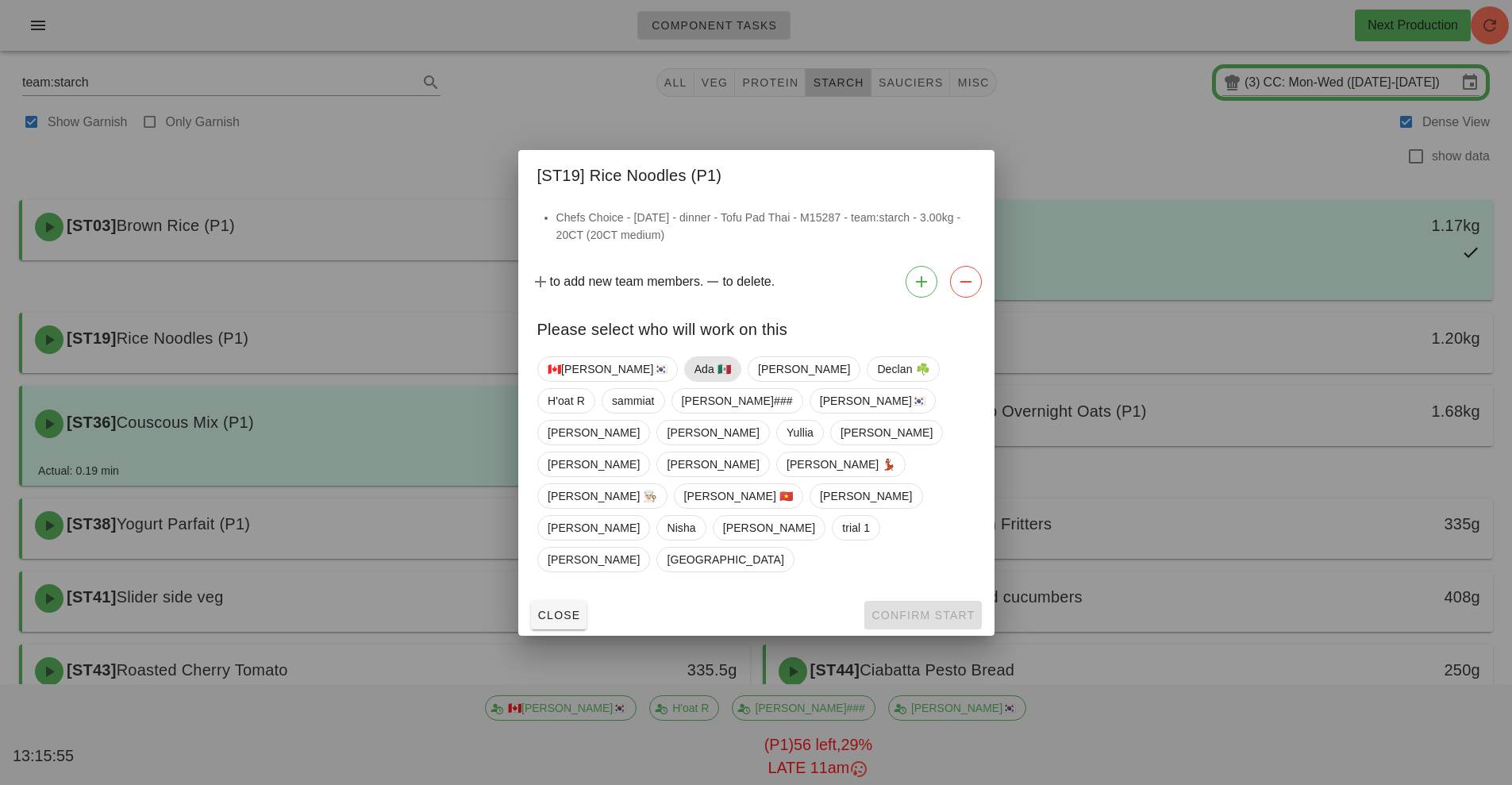
click at [693, 381] on span "Ada 🇲🇽" at bounding box center [712, 369] width 37 height 24
click at [897, 609] on span "Confirm Start" at bounding box center [923, 615] width 104 height 13
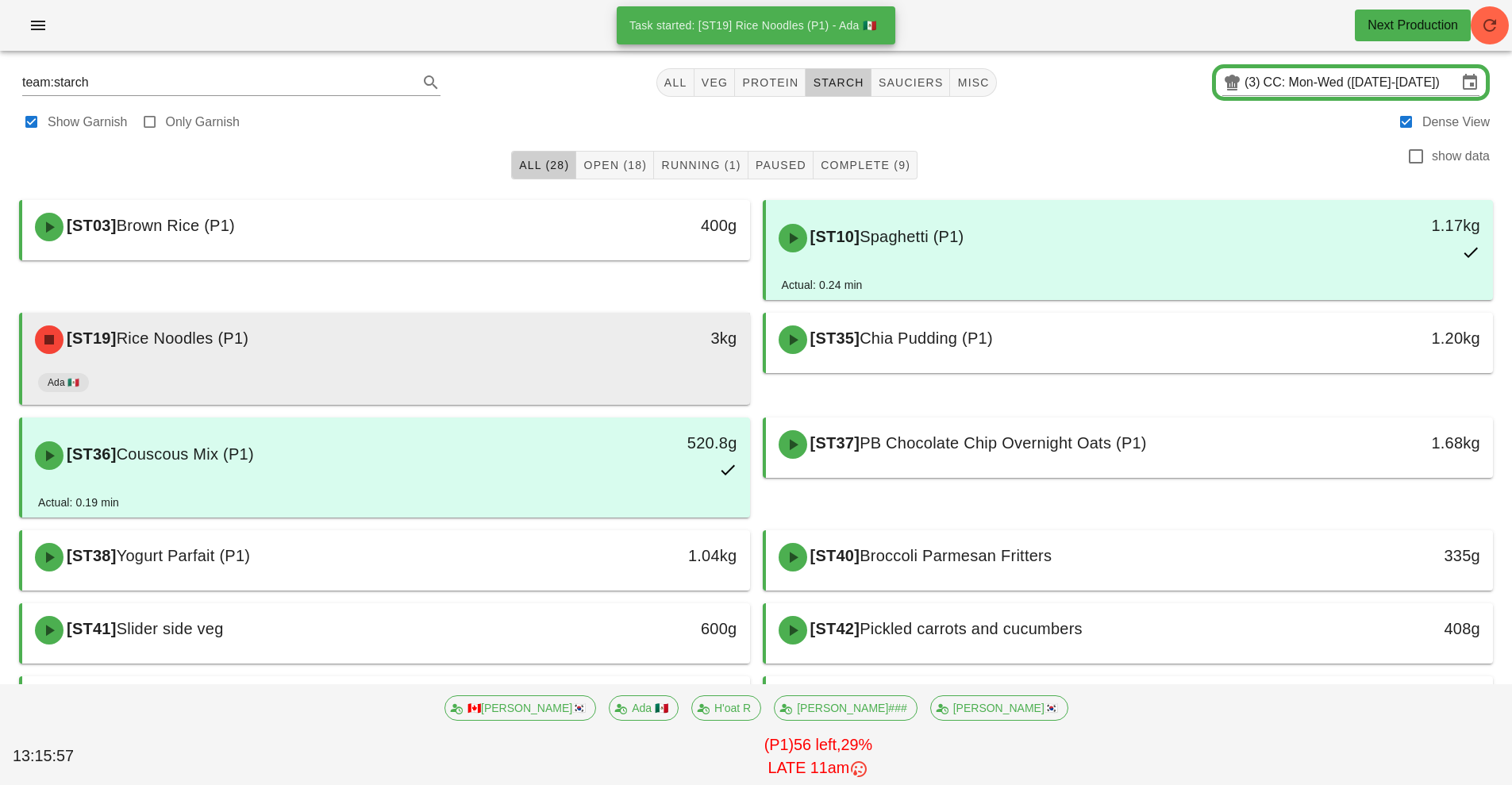
click at [588, 361] on div "3kg" at bounding box center [656, 340] width 180 height 48
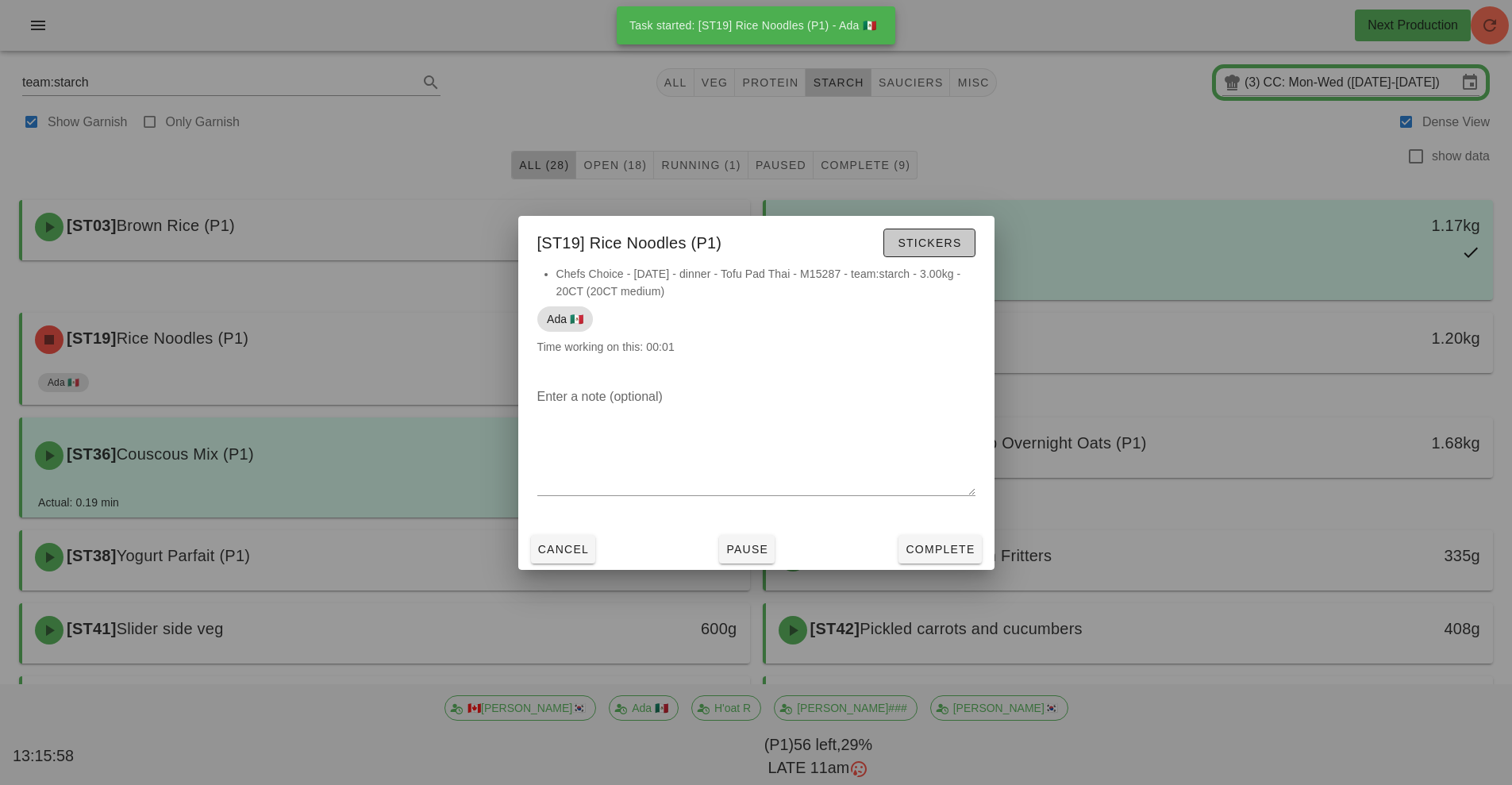
click at [939, 244] on span "Stickers" at bounding box center [929, 243] width 64 height 13
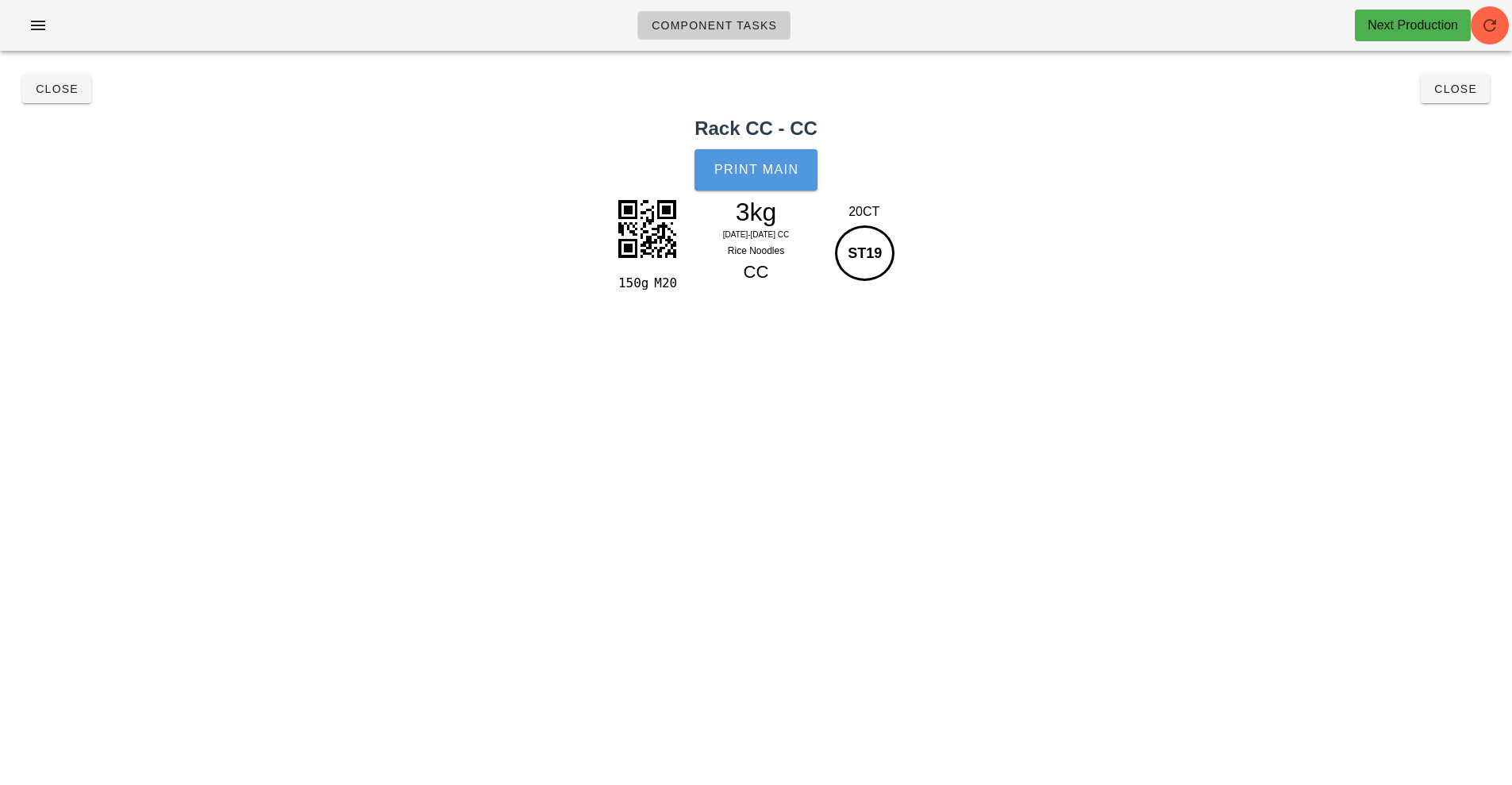
click at [758, 166] on span "Print Main" at bounding box center [756, 170] width 86 height 14
click at [1457, 103] on button "Close" at bounding box center [1455, 89] width 69 height 29
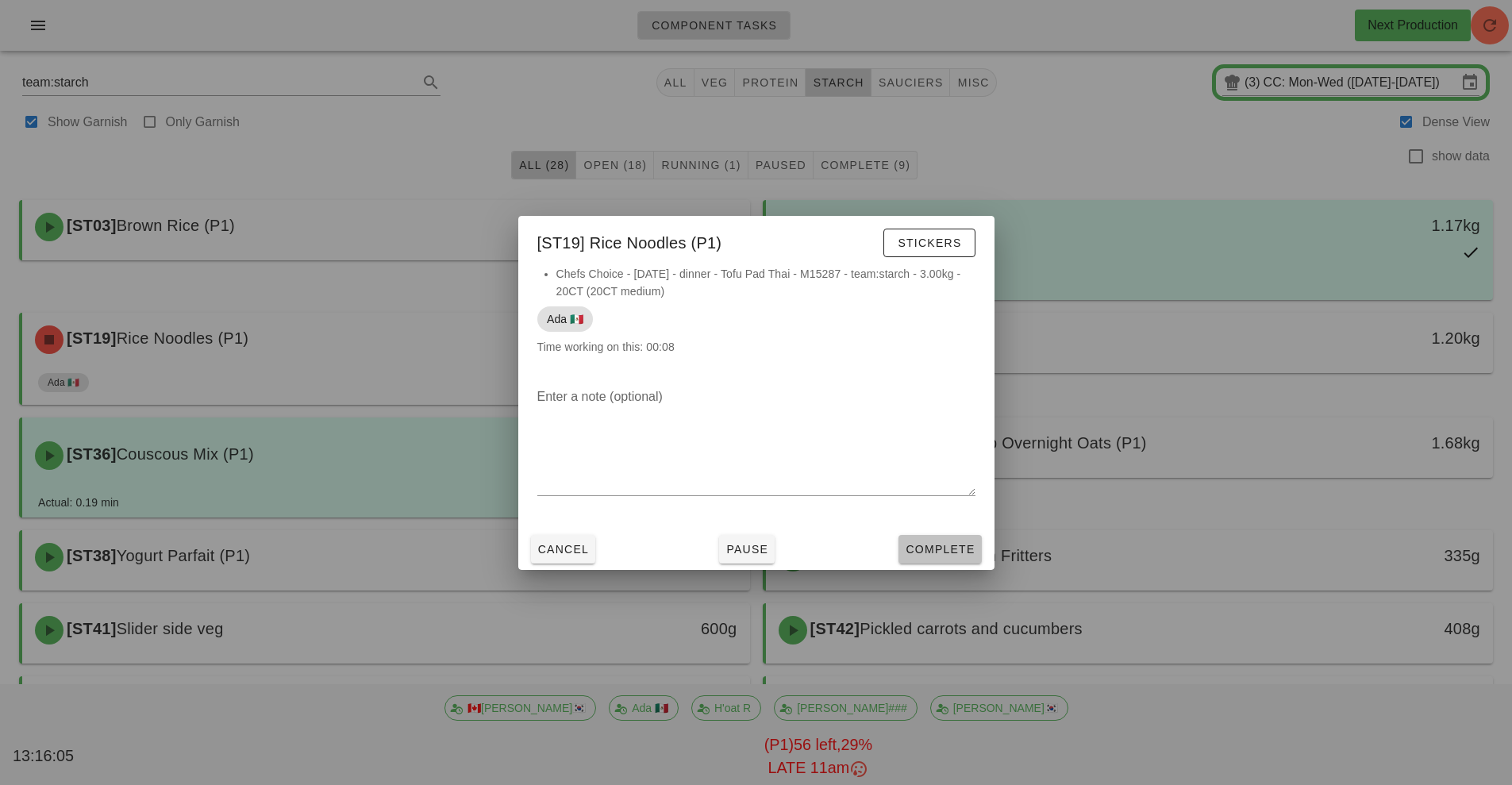
click at [959, 544] on span "Complete" at bounding box center [940, 549] width 70 height 13
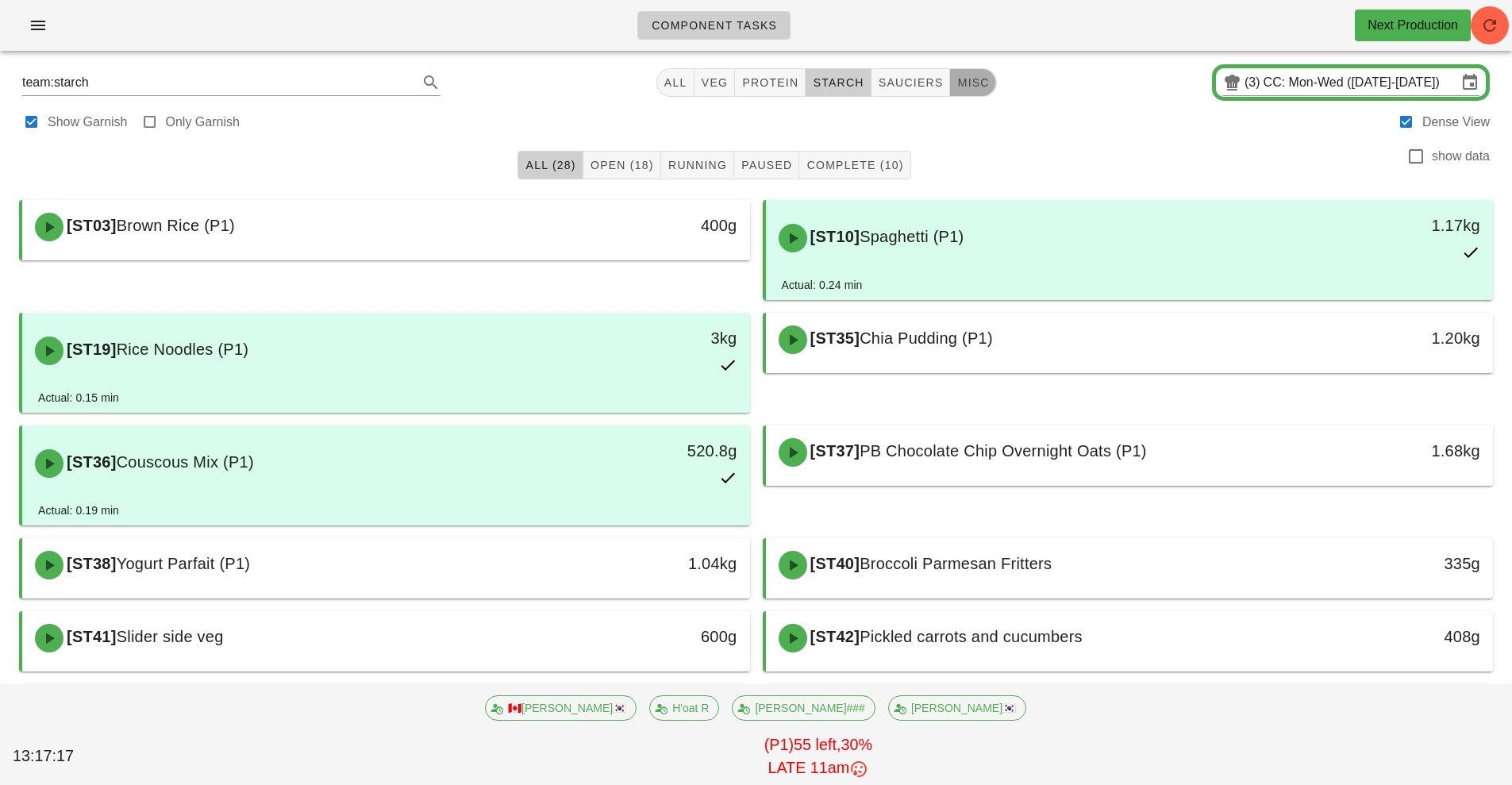
click at [984, 83] on span "misc" at bounding box center [972, 83] width 33 height 13
type input "team:misc"
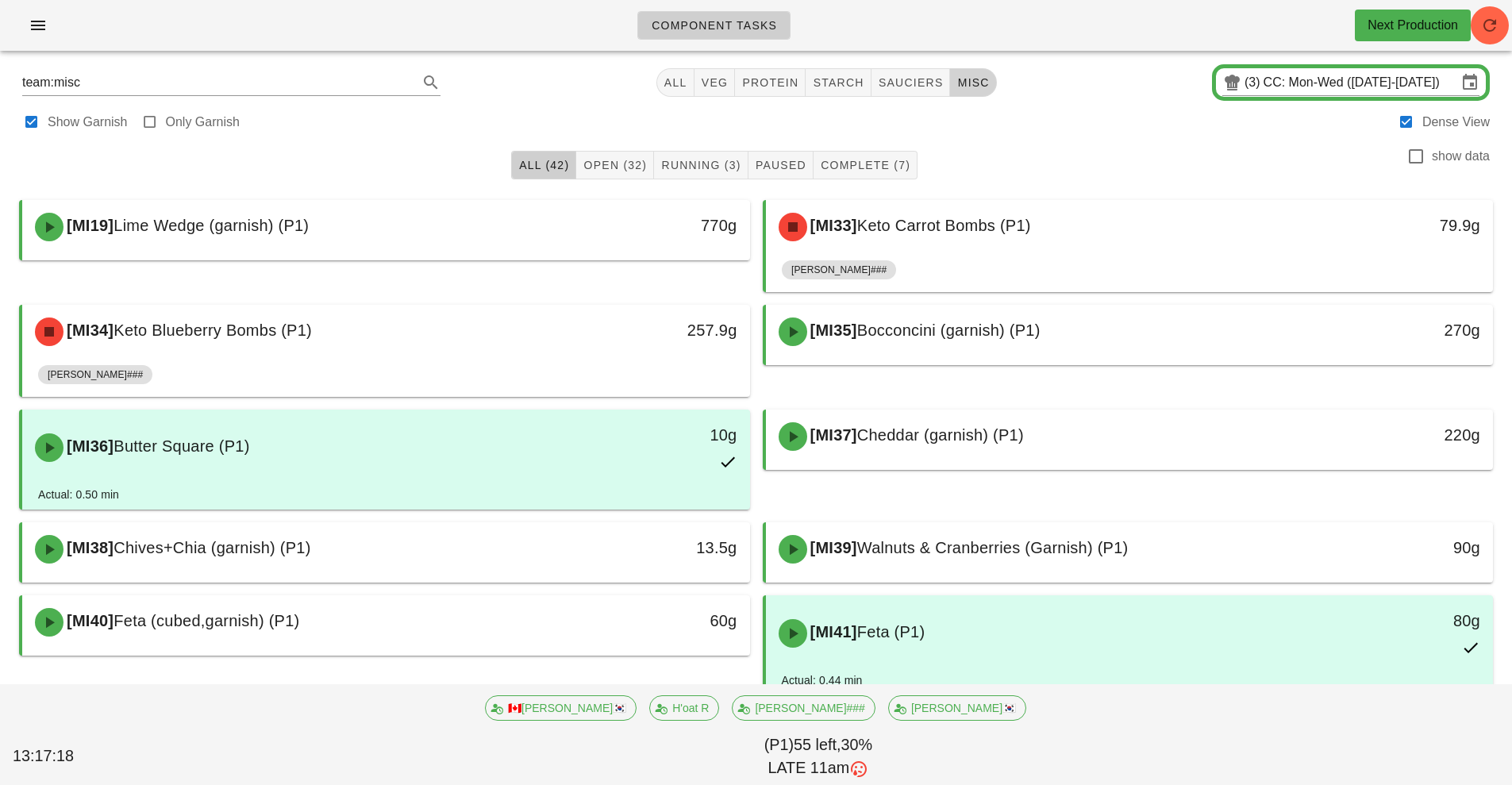
click at [984, 83] on span "misc" at bounding box center [972, 83] width 33 height 13
click at [983, 81] on span "misc" at bounding box center [967, 83] width 33 height 13
type input "team:misc"
click at [865, 165] on span "Complete (7)" at bounding box center [865, 165] width 91 height 13
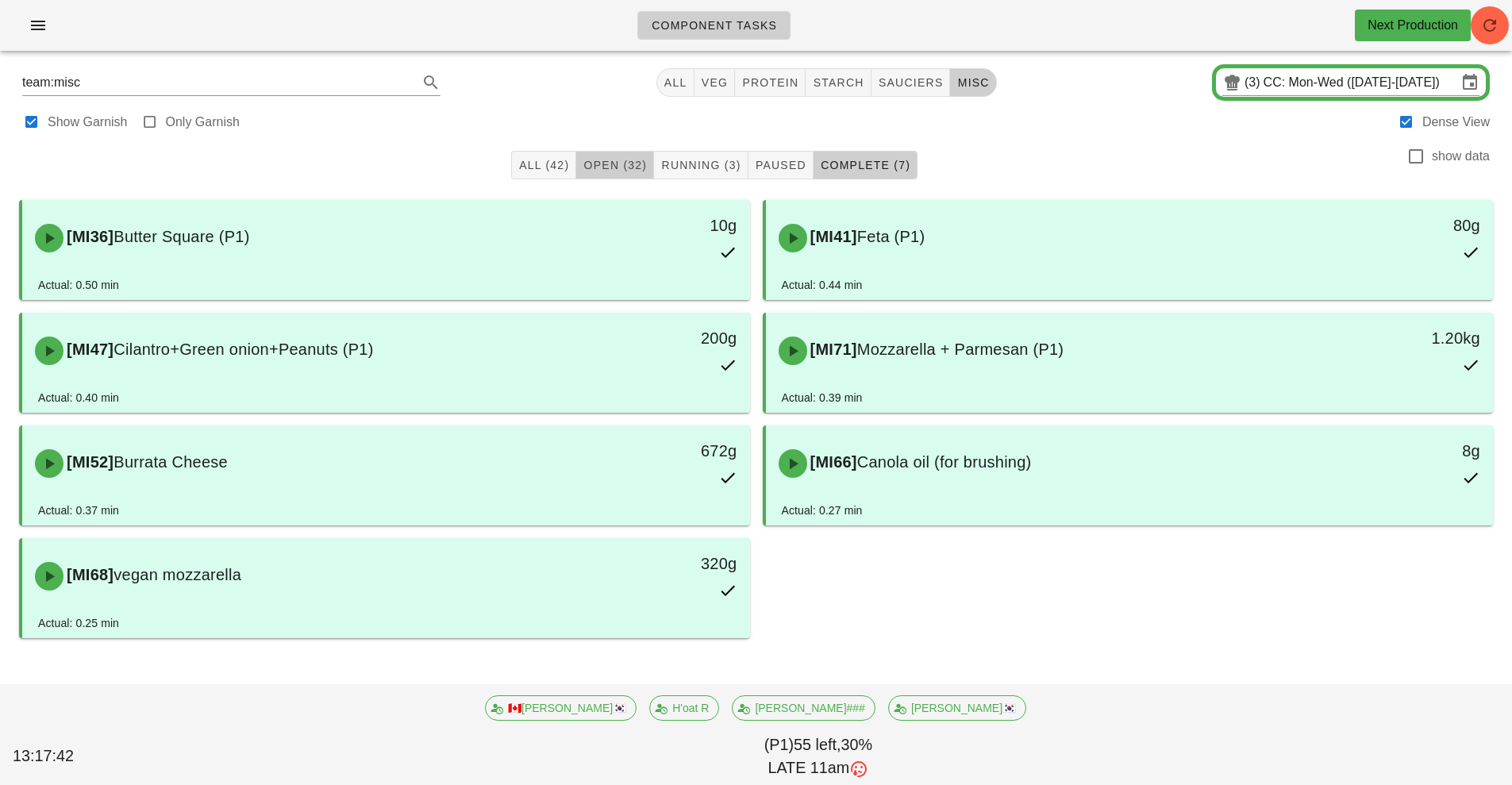
click at [609, 164] on span "Open (32)" at bounding box center [615, 165] width 64 height 13
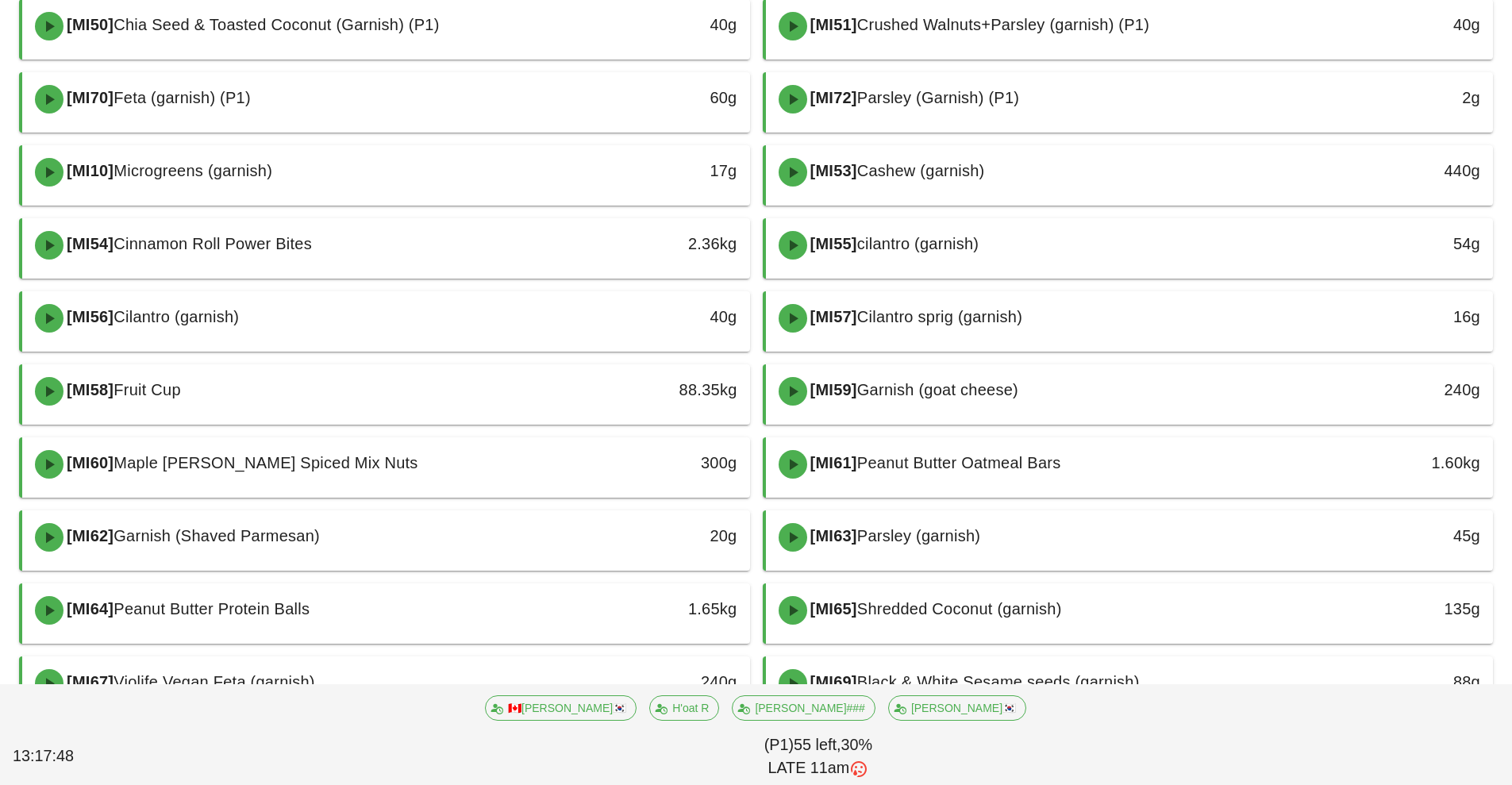
scroll to position [646, 0]
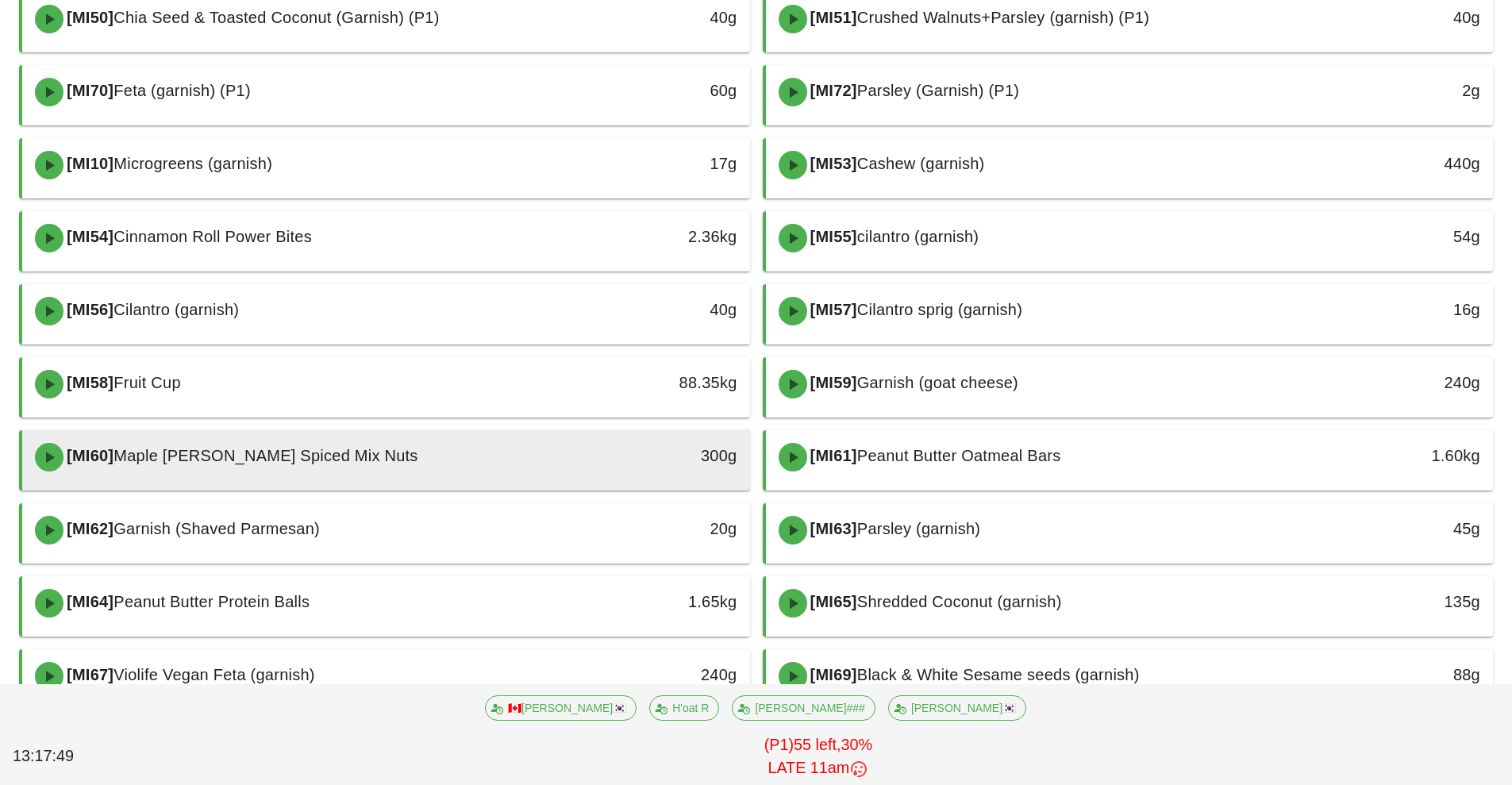
click at [662, 442] on div "300g" at bounding box center [656, 457] width 180 height 48
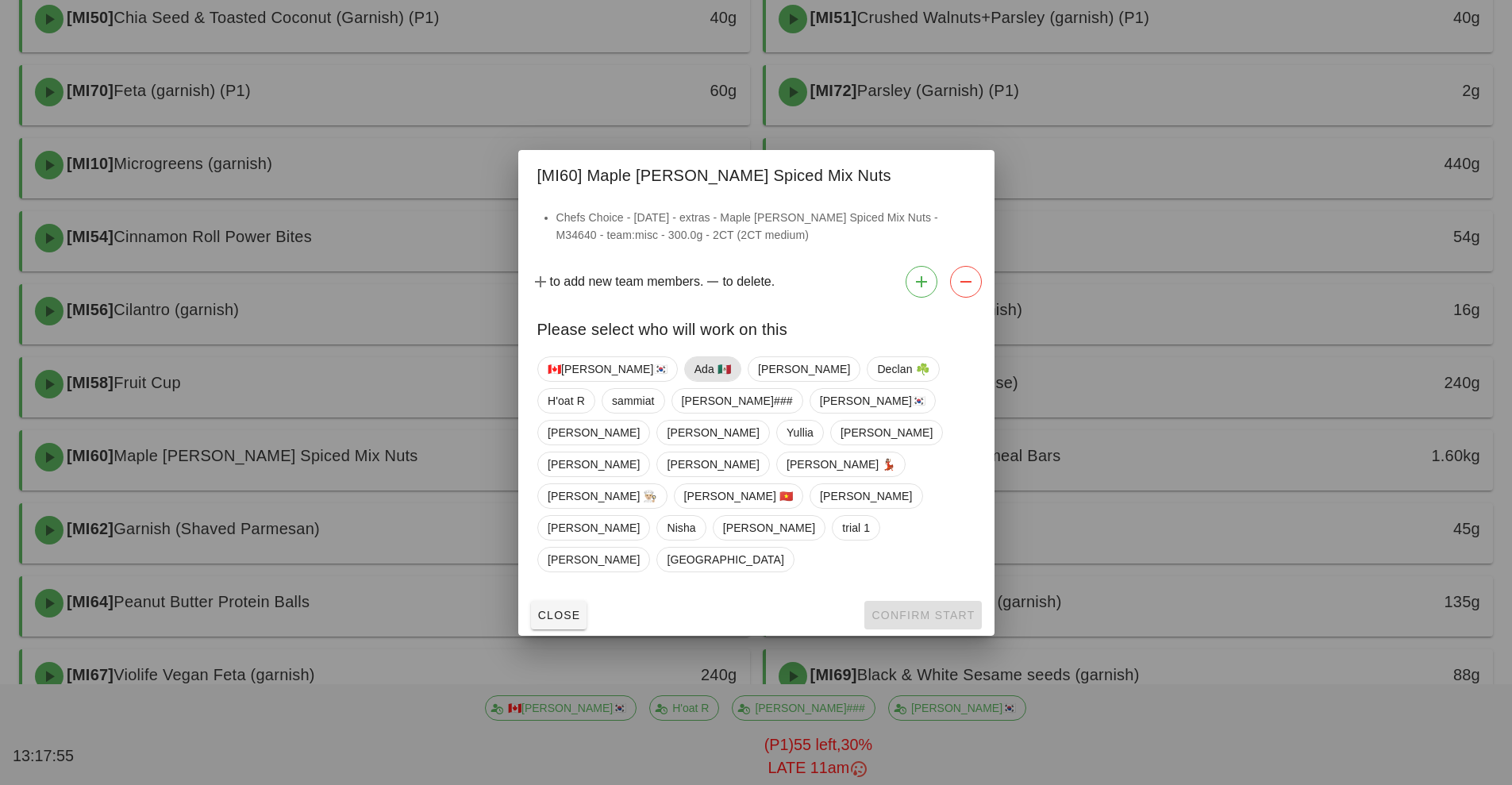
click at [693, 381] on span "Ada 🇲🇽" at bounding box center [712, 369] width 37 height 24
click at [640, 548] on span "[PERSON_NAME]" at bounding box center [594, 560] width 92 height 24
click at [693, 382] on span "Ada 🇲🇽" at bounding box center [711, 369] width 37 height 25
click at [949, 609] on span "Confirm Start" at bounding box center [923, 615] width 104 height 13
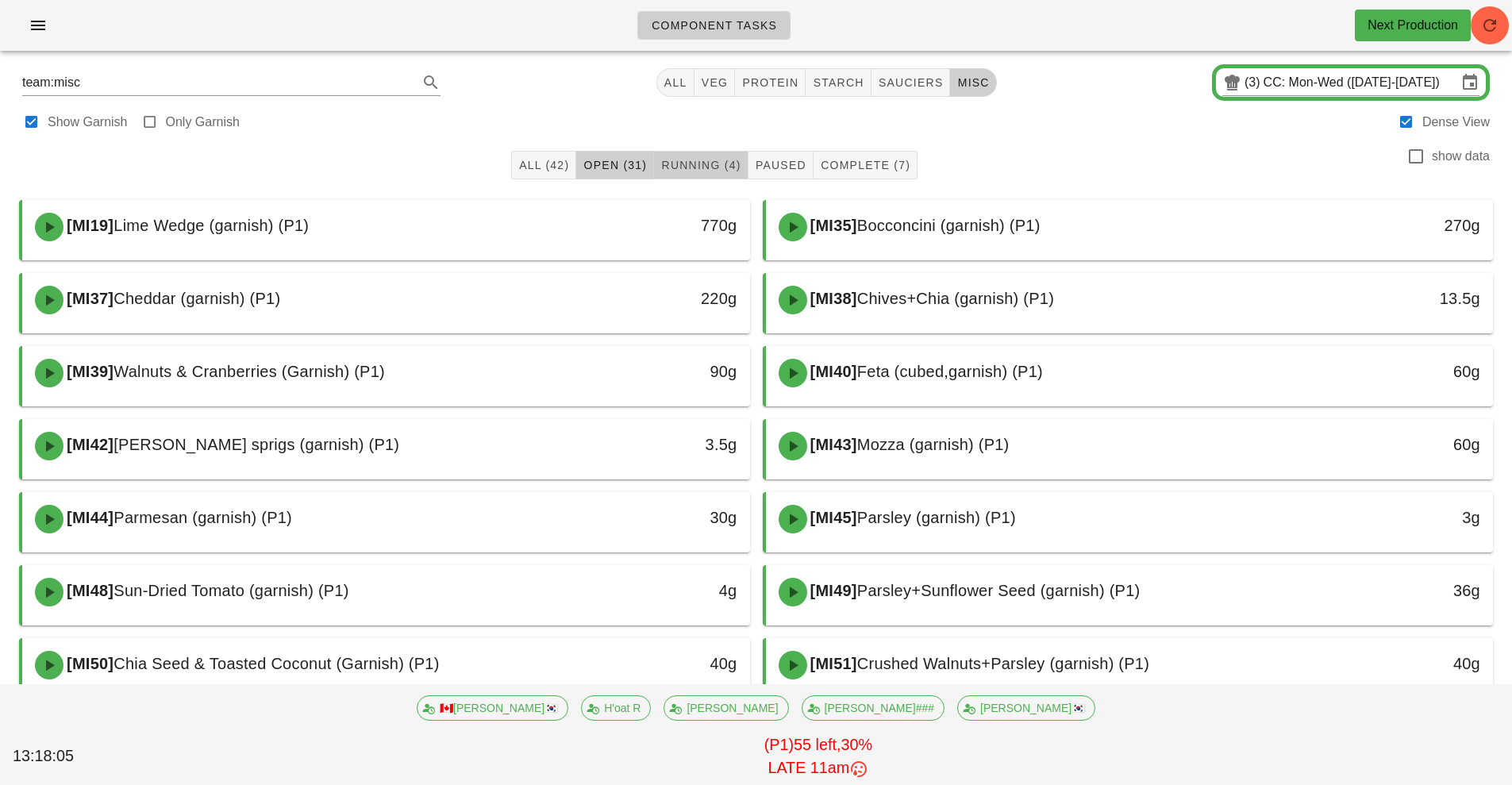
click at [698, 167] on span "Running (4)" at bounding box center [701, 165] width 80 height 13
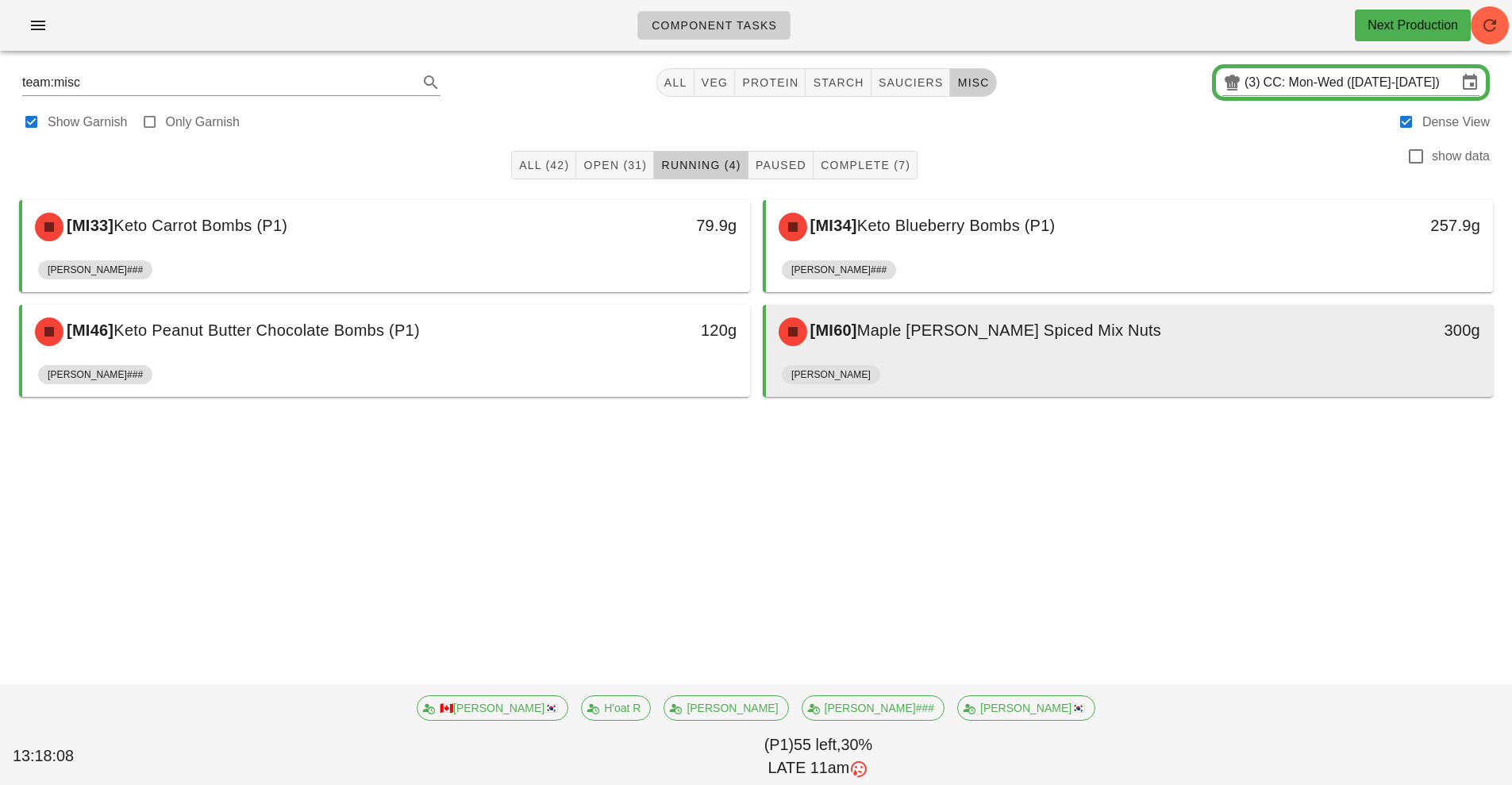
click at [944, 354] on div "[MI60] Maple [PERSON_NAME] Spiced Mix Nuts" at bounding box center [1039, 332] width 541 height 48
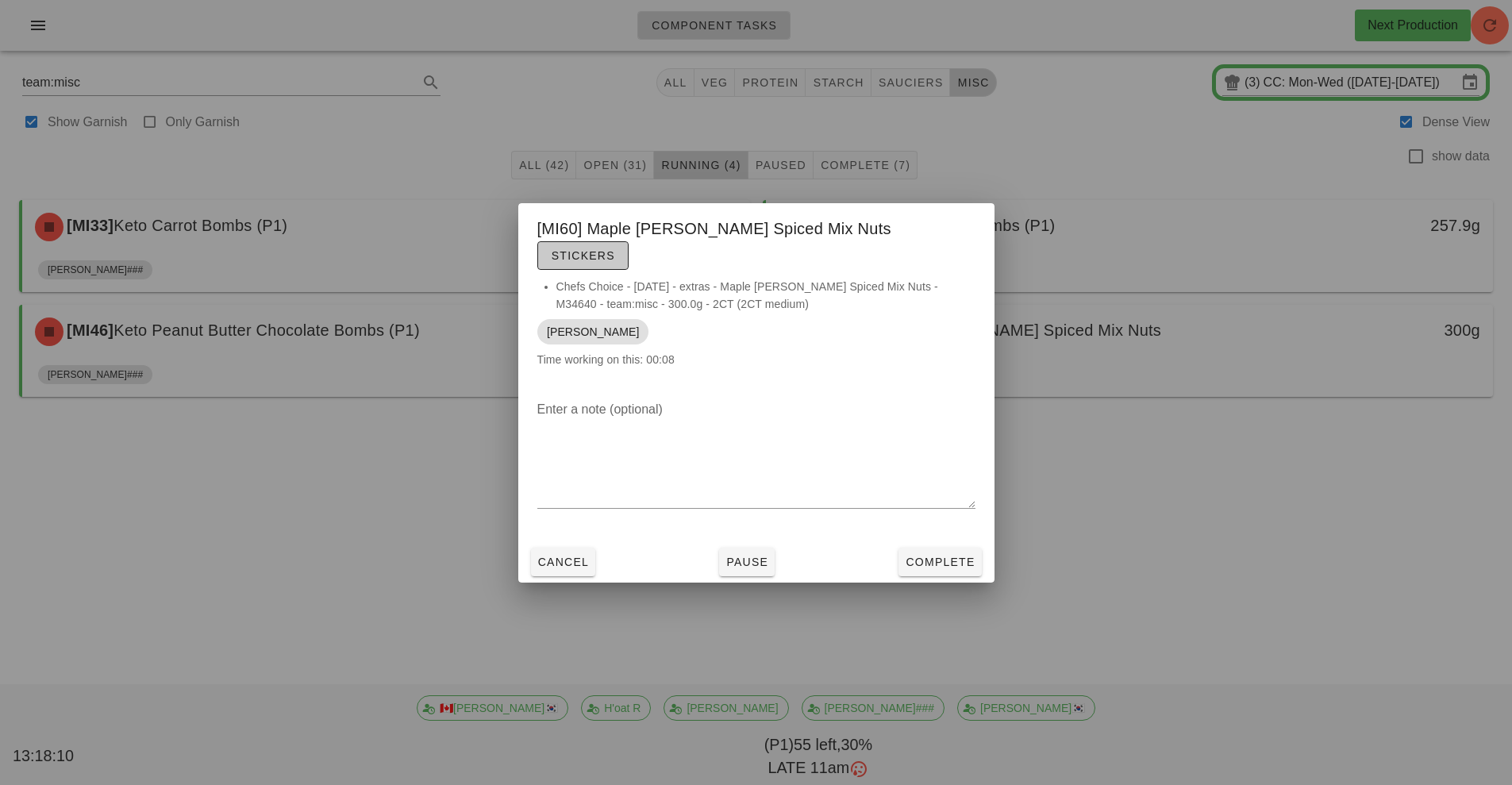
click at [615, 249] on span "Stickers" at bounding box center [583, 256] width 64 height 13
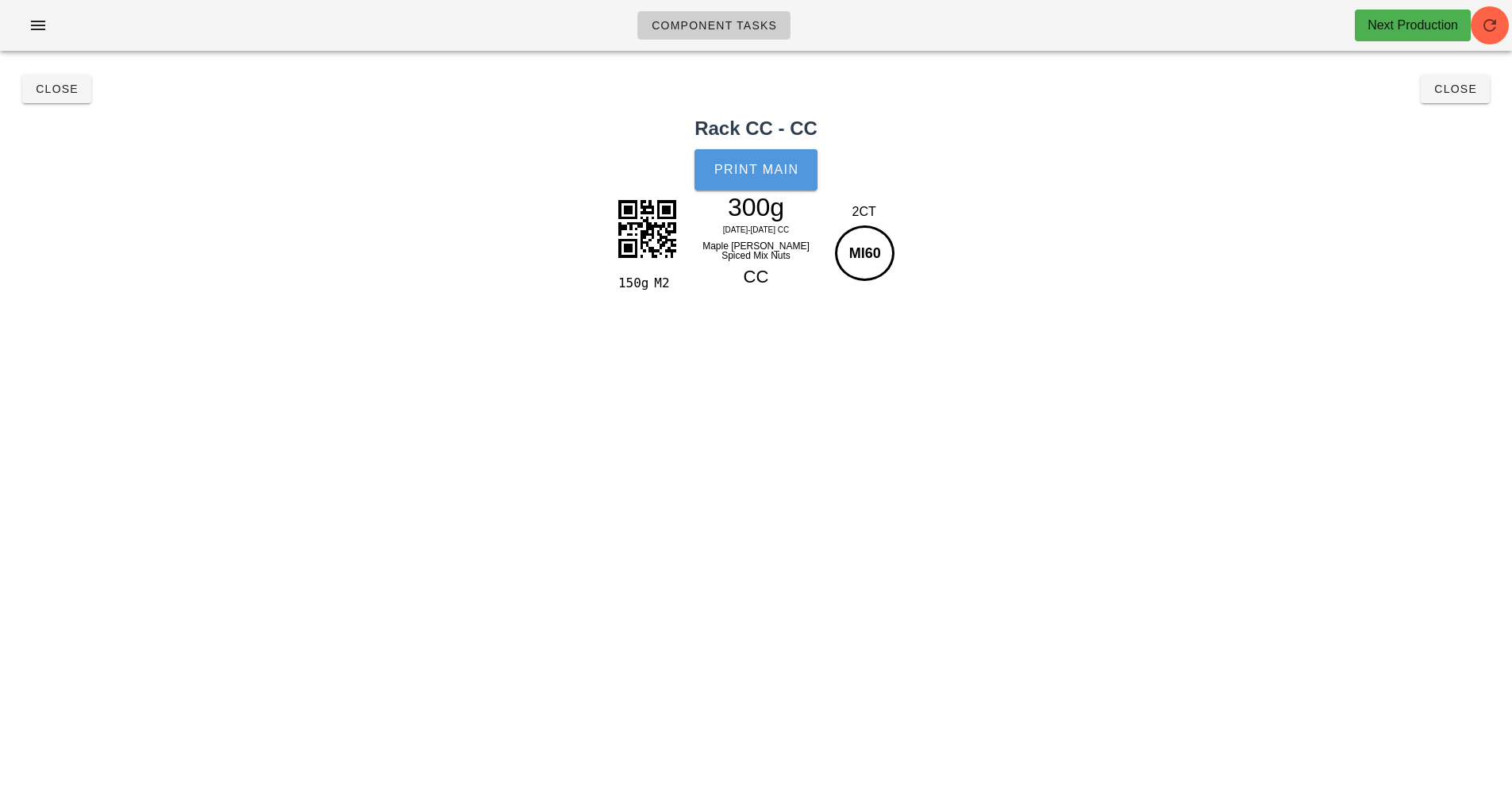
click at [769, 175] on span "Print Main" at bounding box center [756, 170] width 86 height 14
click at [1445, 97] on button "Close" at bounding box center [1455, 89] width 69 height 29
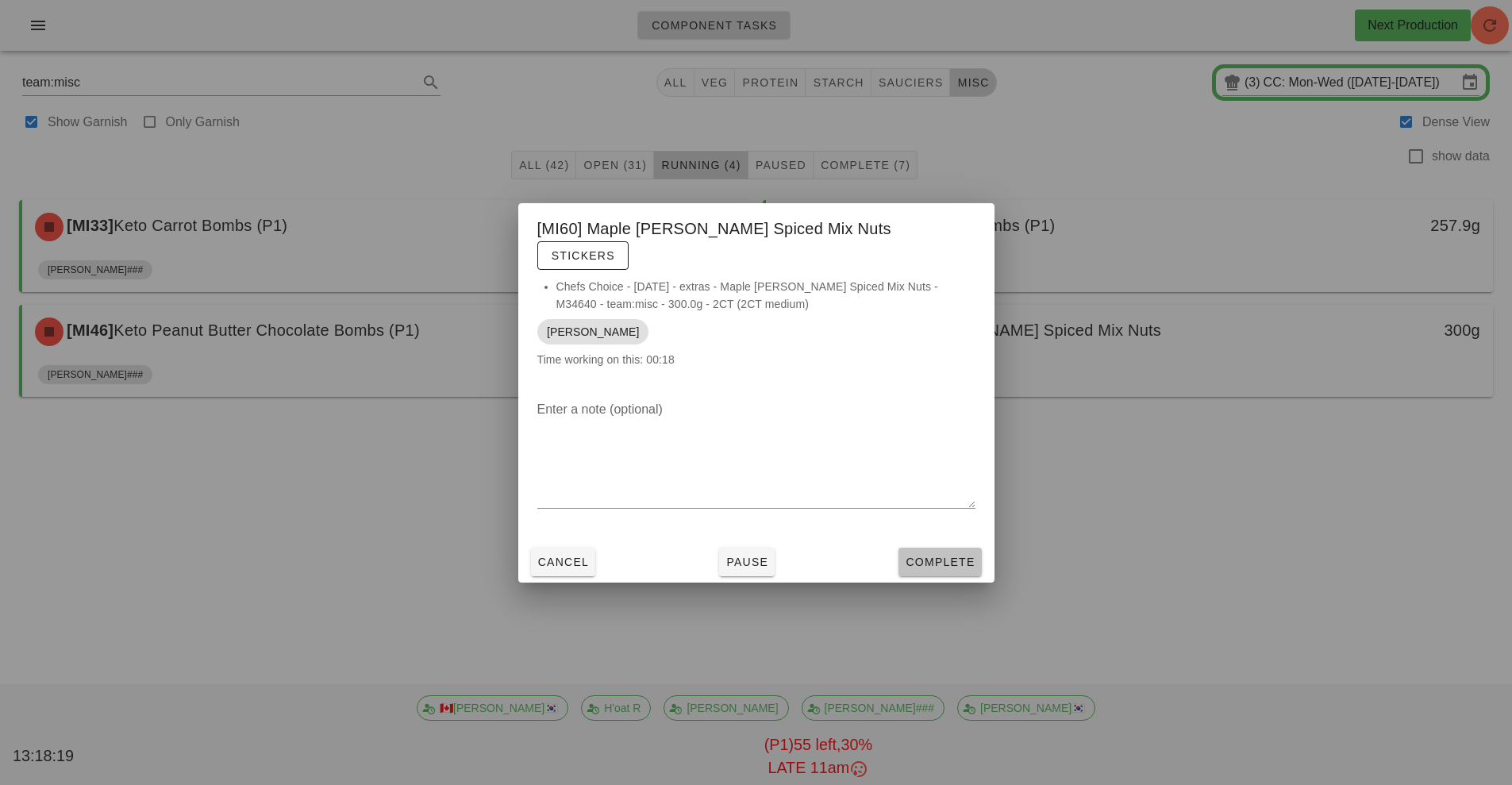
click at [932, 556] on span "Complete" at bounding box center [940, 562] width 70 height 13
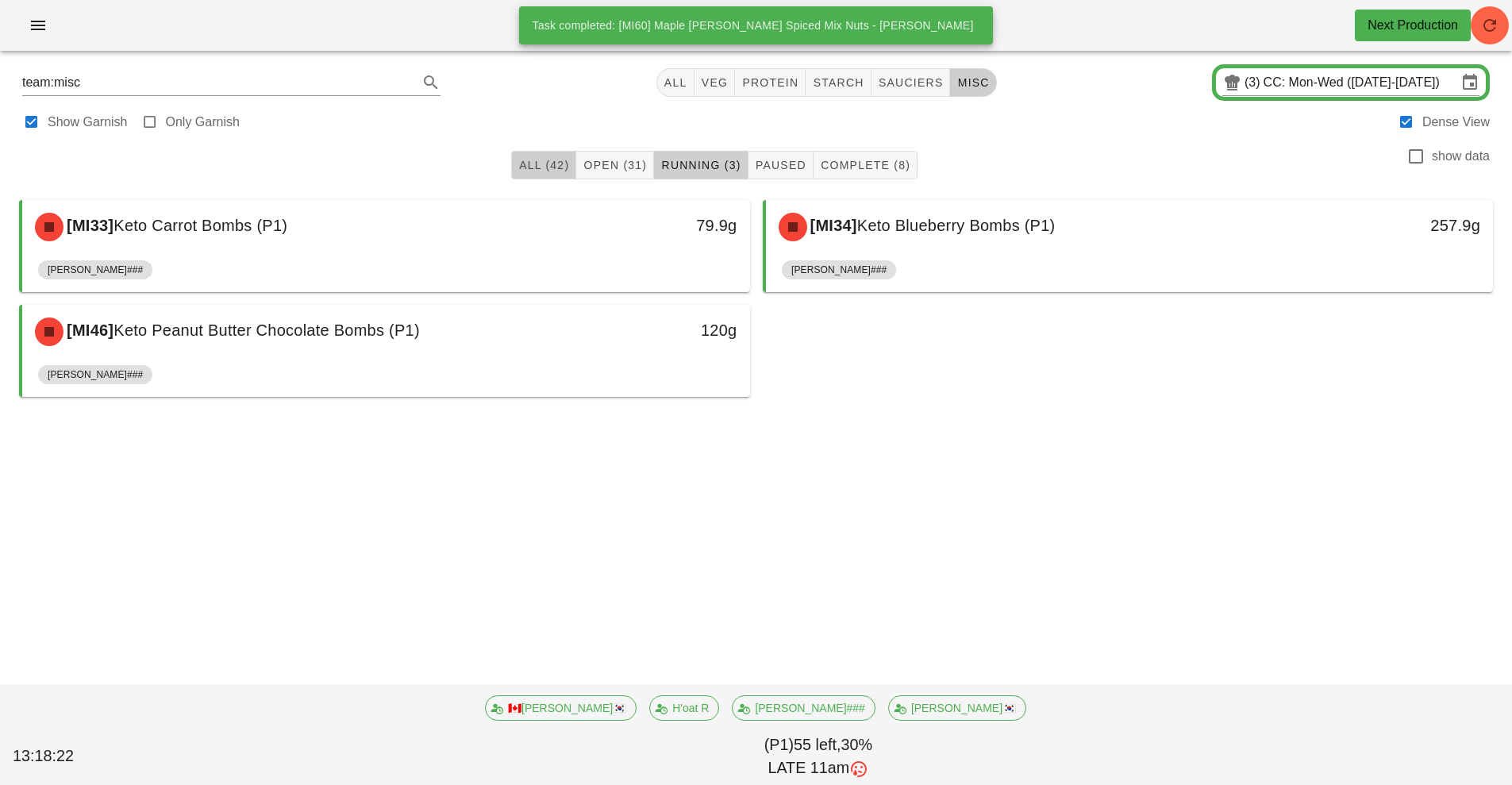
click at [537, 160] on span "All (42)" at bounding box center [544, 165] width 51 height 13
